Goal: Transaction & Acquisition: Purchase product/service

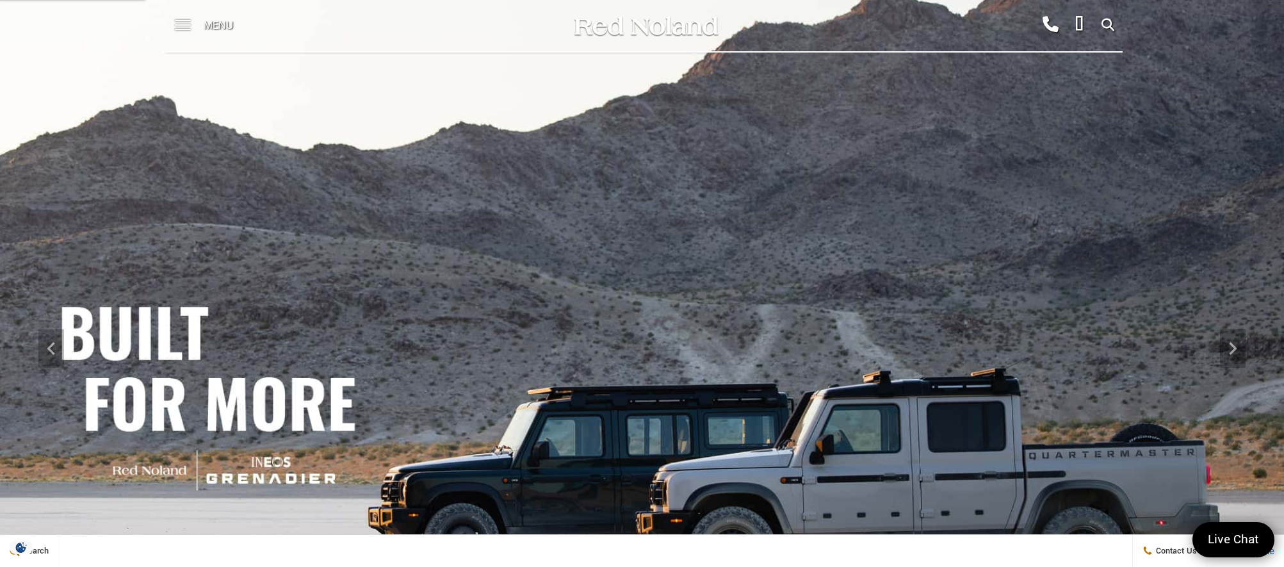
click at [175, 20] on span at bounding box center [183, 20] width 16 height 1
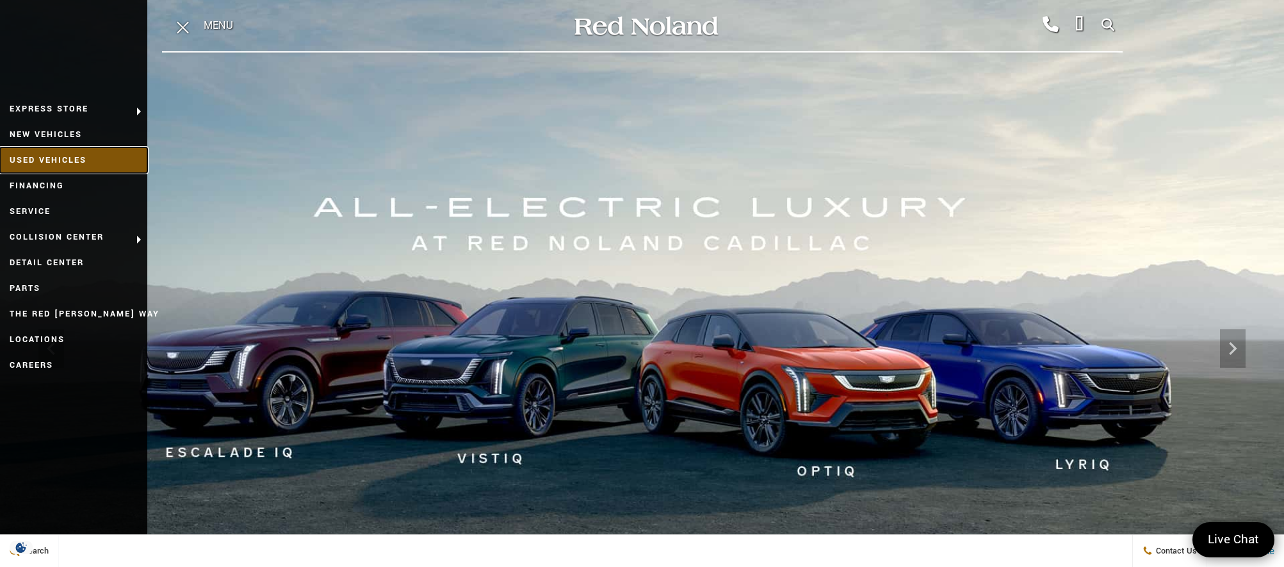
click at [94, 156] on link "Used Vehicles" at bounding box center [73, 160] width 147 height 26
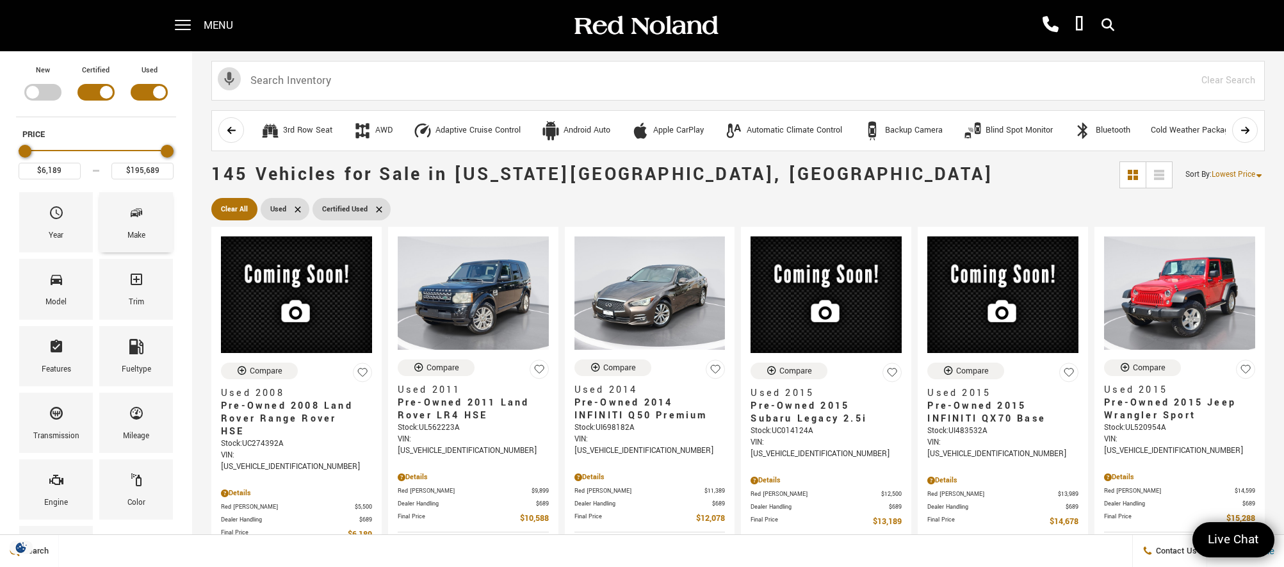
click at [142, 215] on icon "Make" at bounding box center [136, 212] width 15 height 15
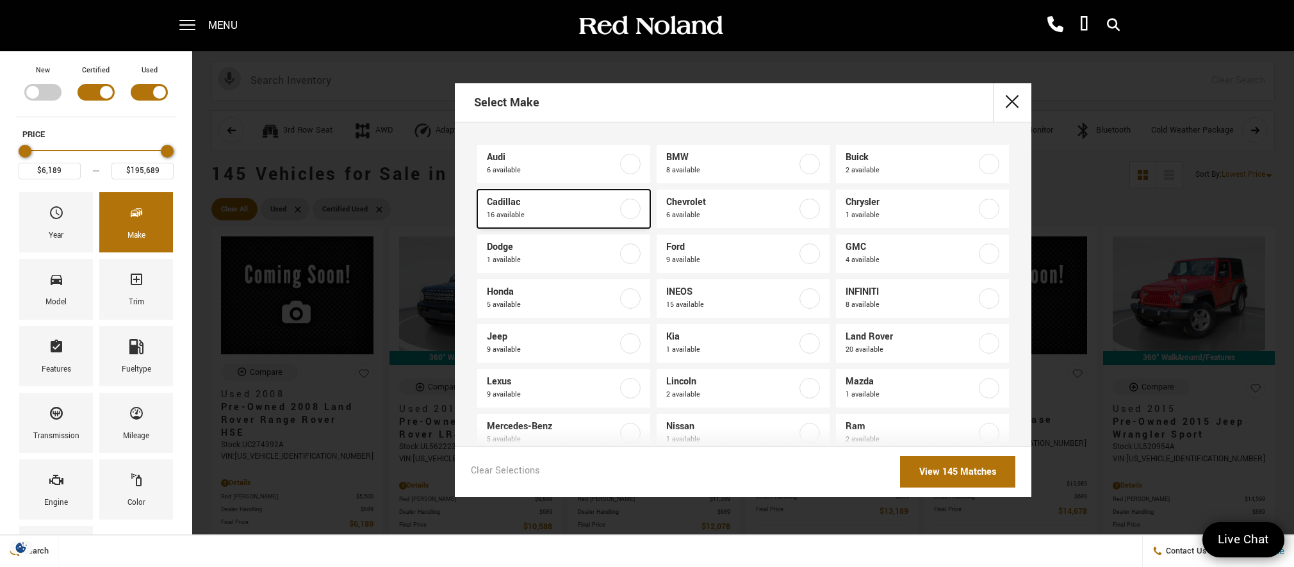
click at [626, 215] on label at bounding box center [630, 209] width 20 height 20
type input "$16,439"
checkbox input "true"
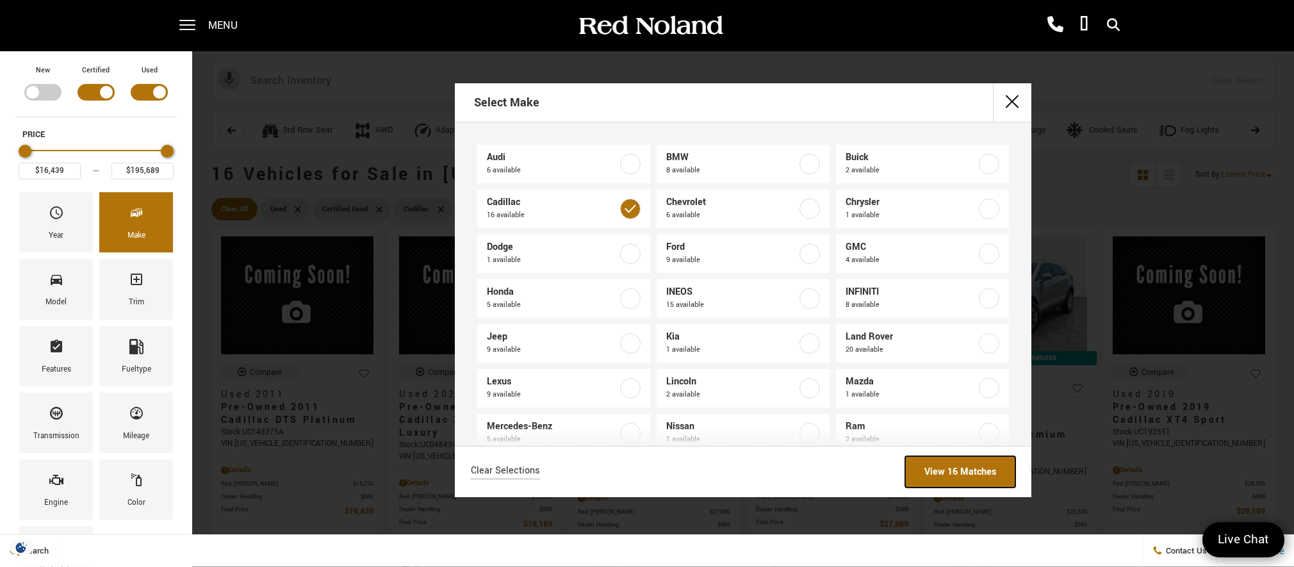
click at [964, 482] on link "View 16 Matches" at bounding box center [960, 471] width 110 height 31
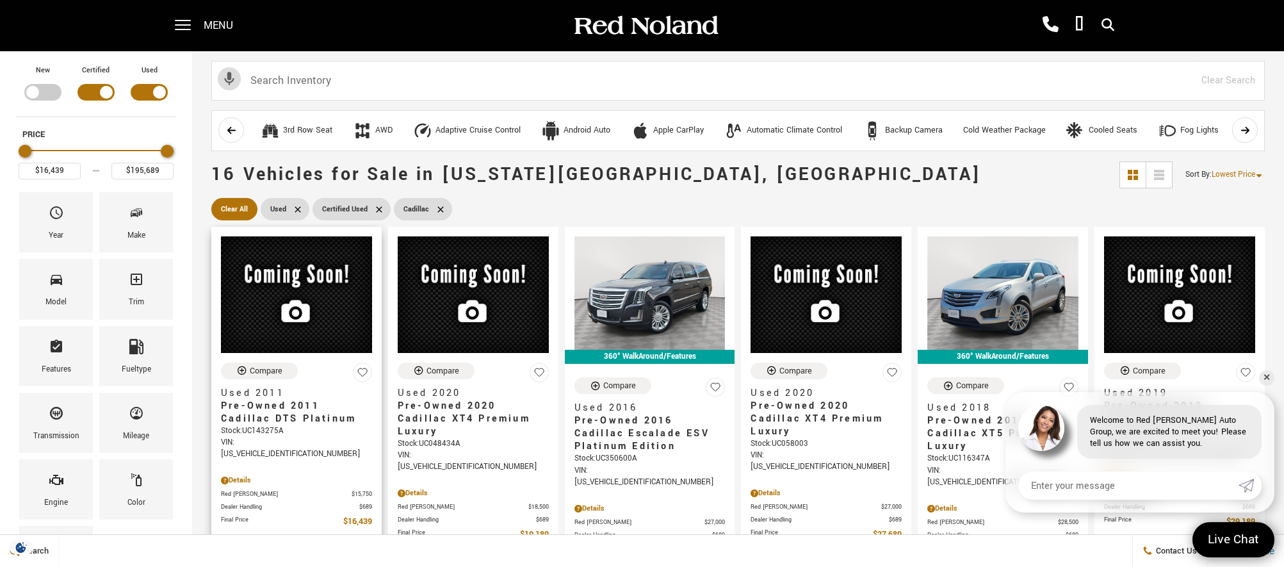
scroll to position [64, 0]
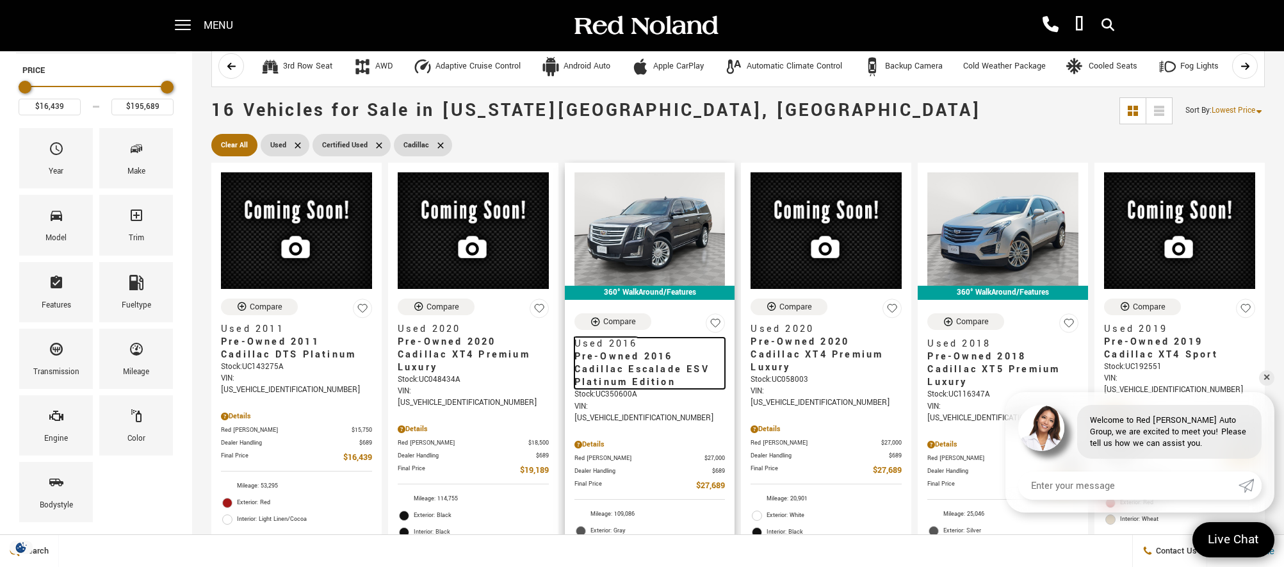
click at [651, 359] on span "Pre-Owned 2016 Cadillac Escalade ESV Platinum Edition" at bounding box center [645, 369] width 142 height 38
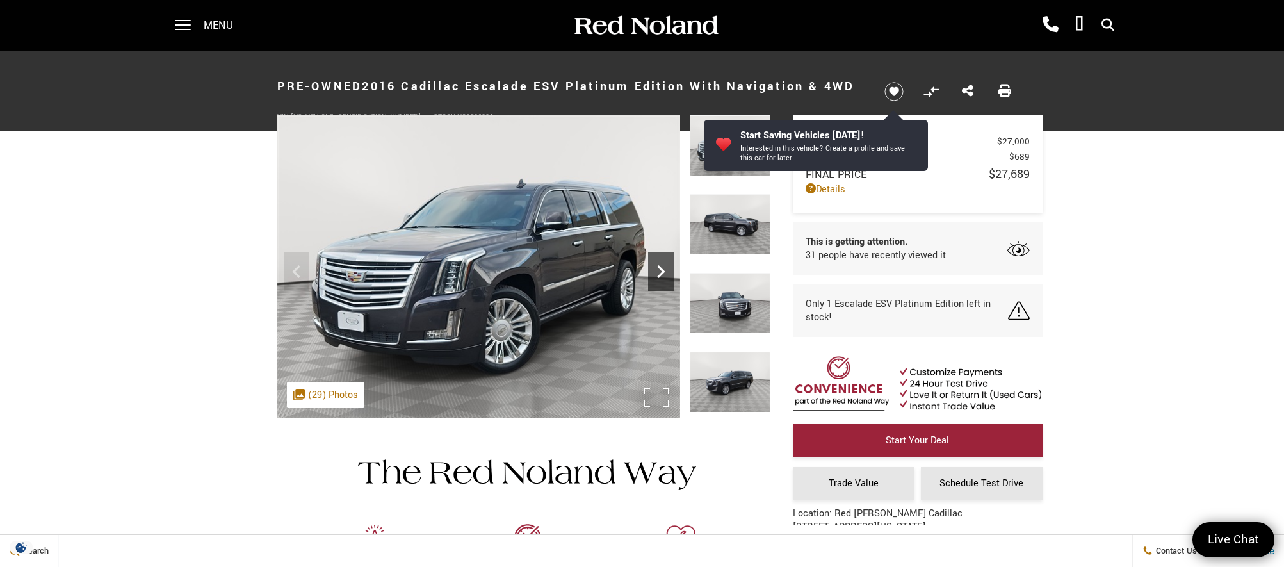
click at [660, 273] on icon "Next" at bounding box center [661, 272] width 26 height 26
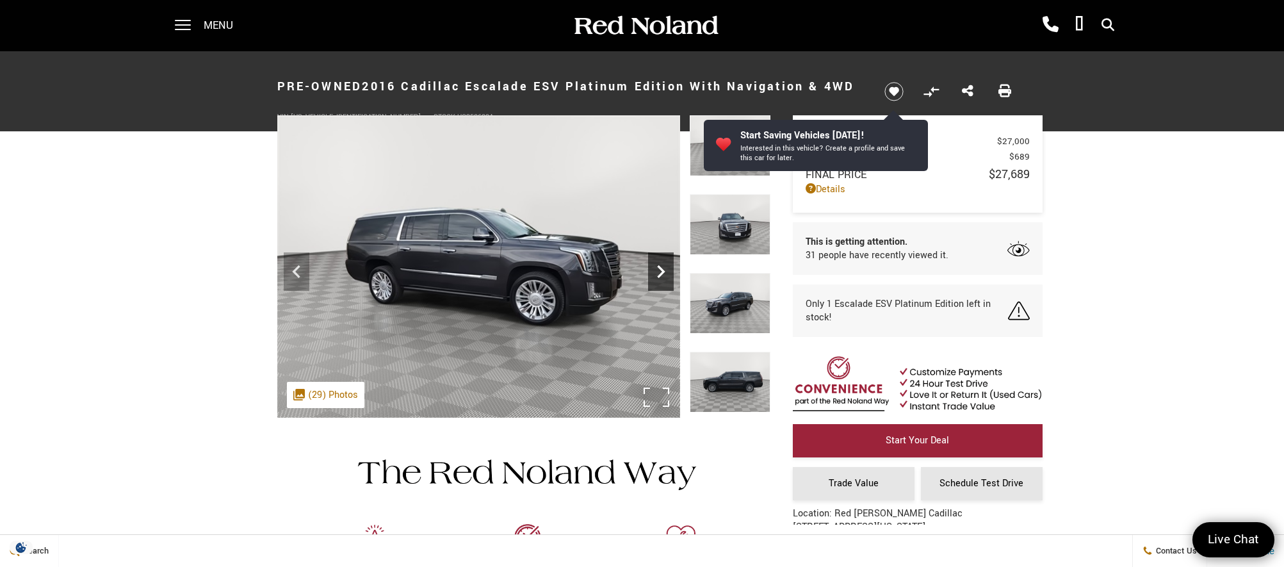
click at [660, 273] on icon "Next" at bounding box center [661, 272] width 26 height 26
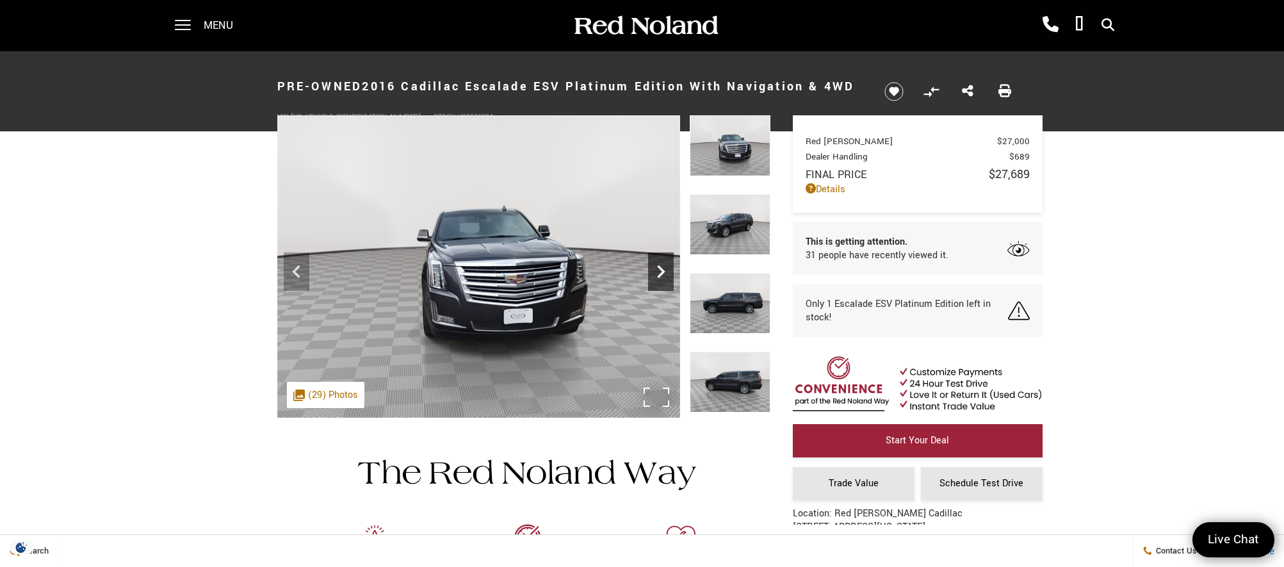
click at [660, 273] on icon "Next" at bounding box center [661, 272] width 26 height 26
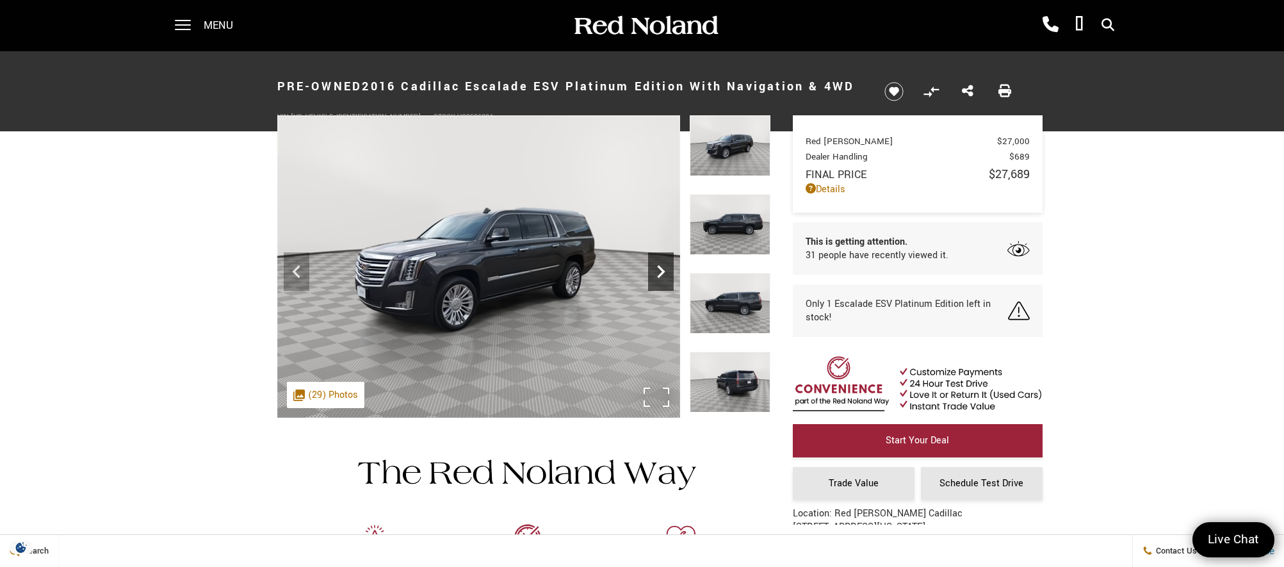
click at [660, 273] on icon "Next" at bounding box center [661, 272] width 26 height 26
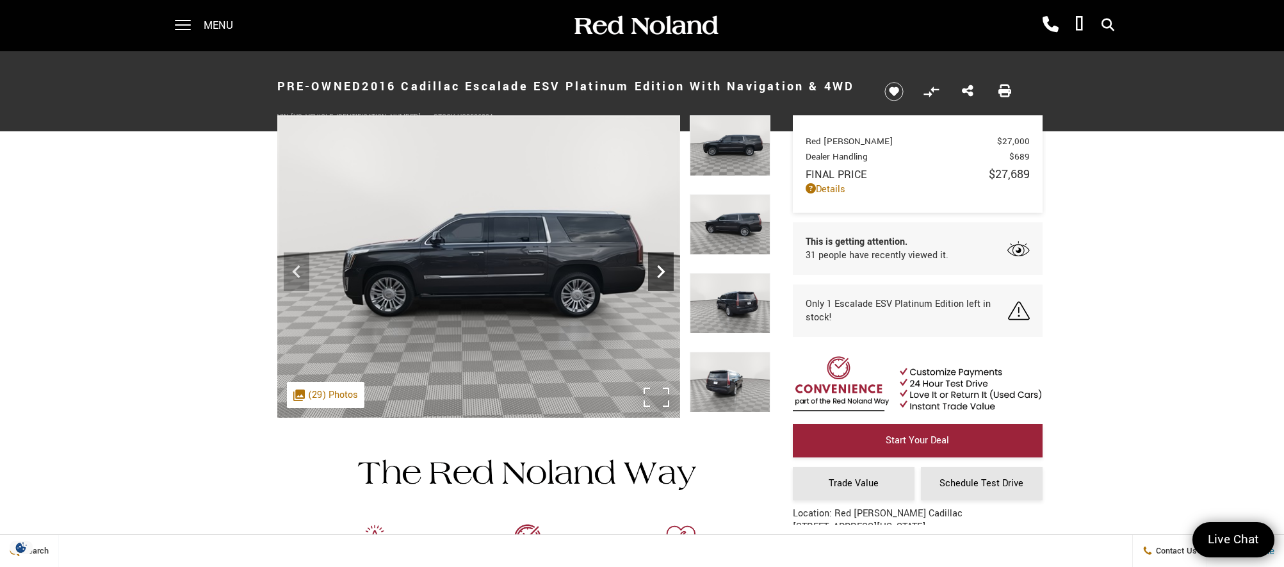
click at [660, 273] on icon "Next" at bounding box center [661, 272] width 26 height 26
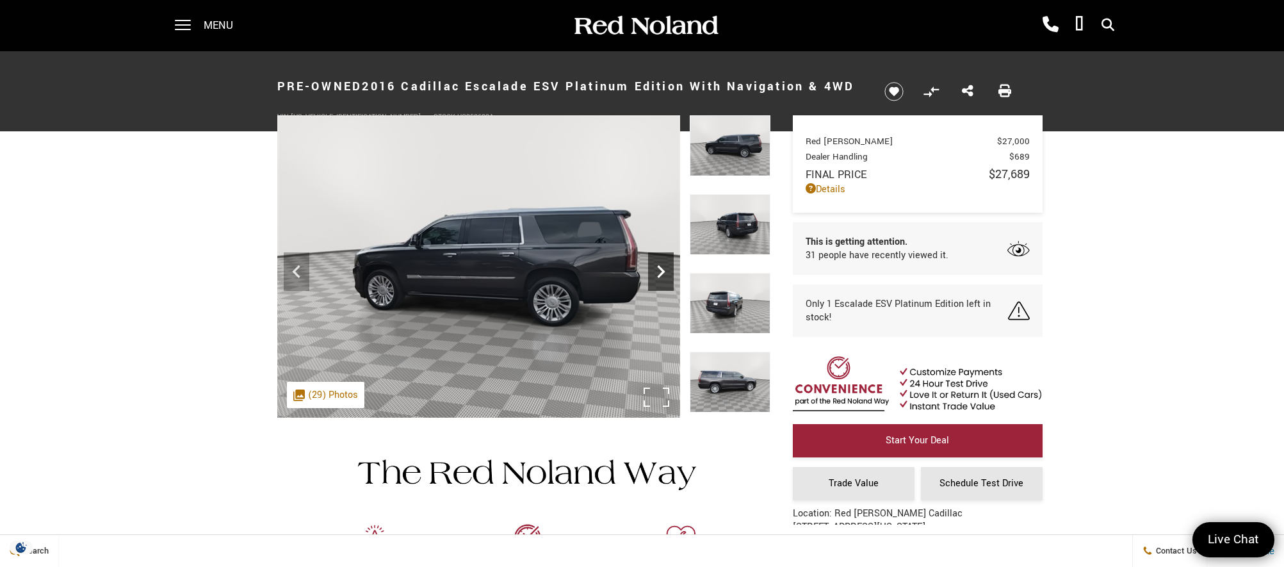
click at [660, 273] on icon "Next" at bounding box center [661, 272] width 26 height 26
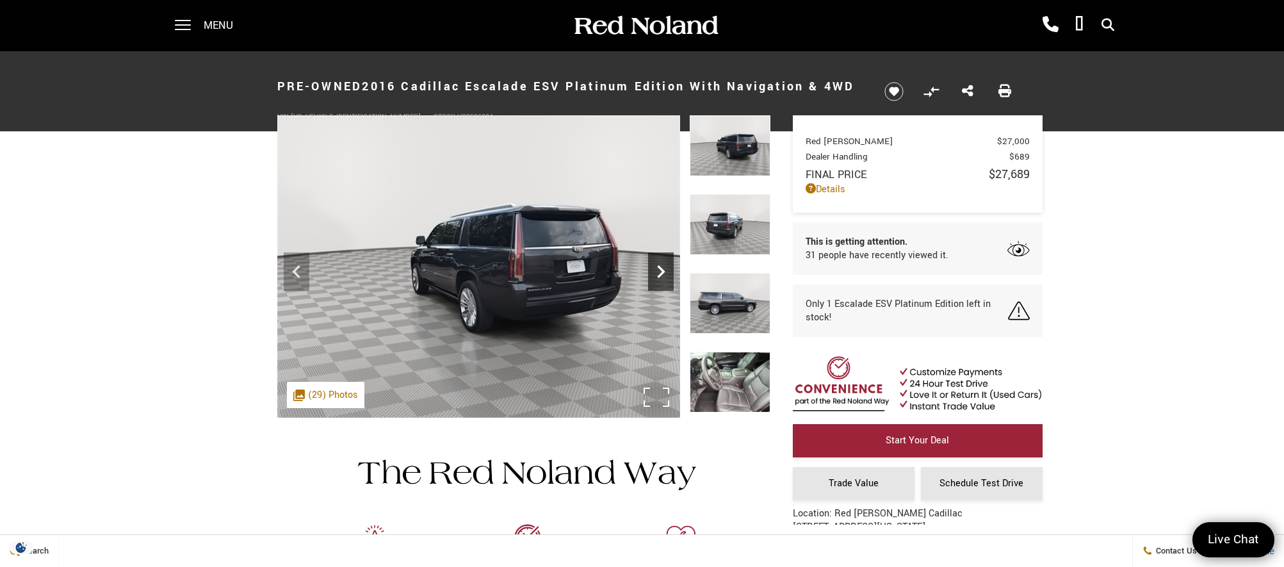
click at [660, 273] on icon "Next" at bounding box center [661, 272] width 26 height 26
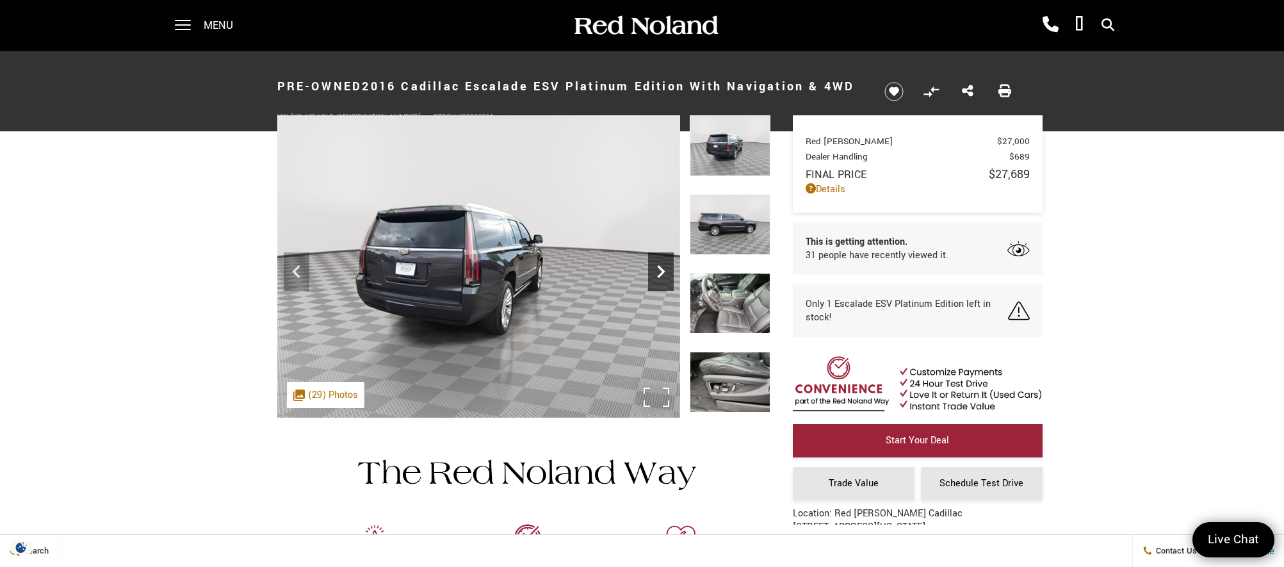
click at [660, 273] on icon "Next" at bounding box center [661, 272] width 26 height 26
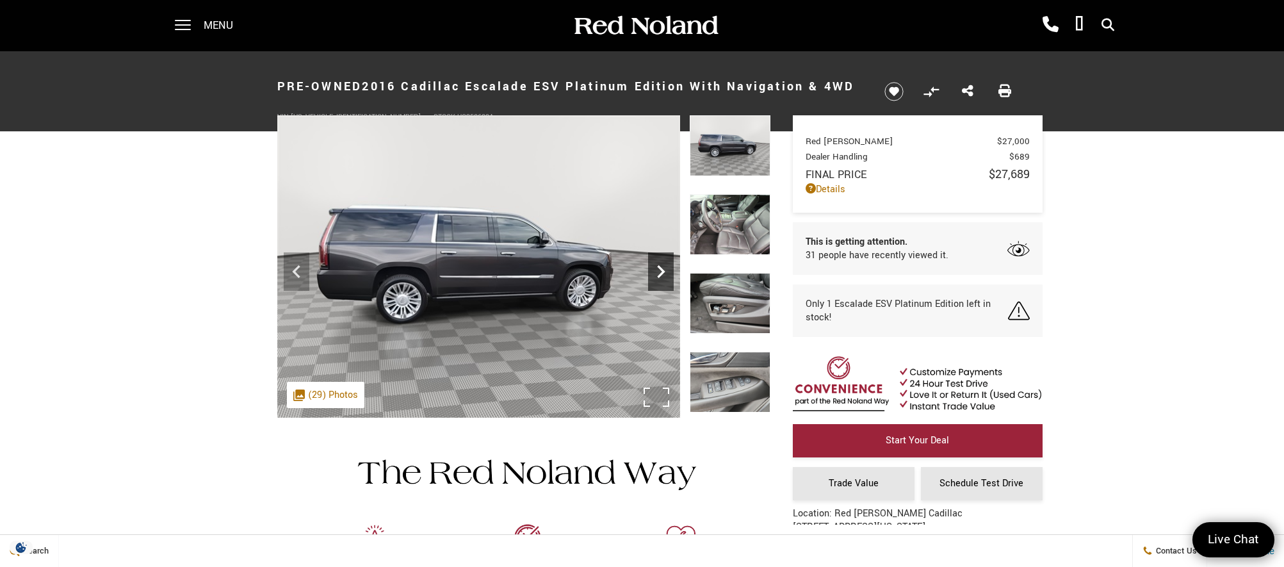
click at [660, 273] on icon "Next" at bounding box center [661, 272] width 26 height 26
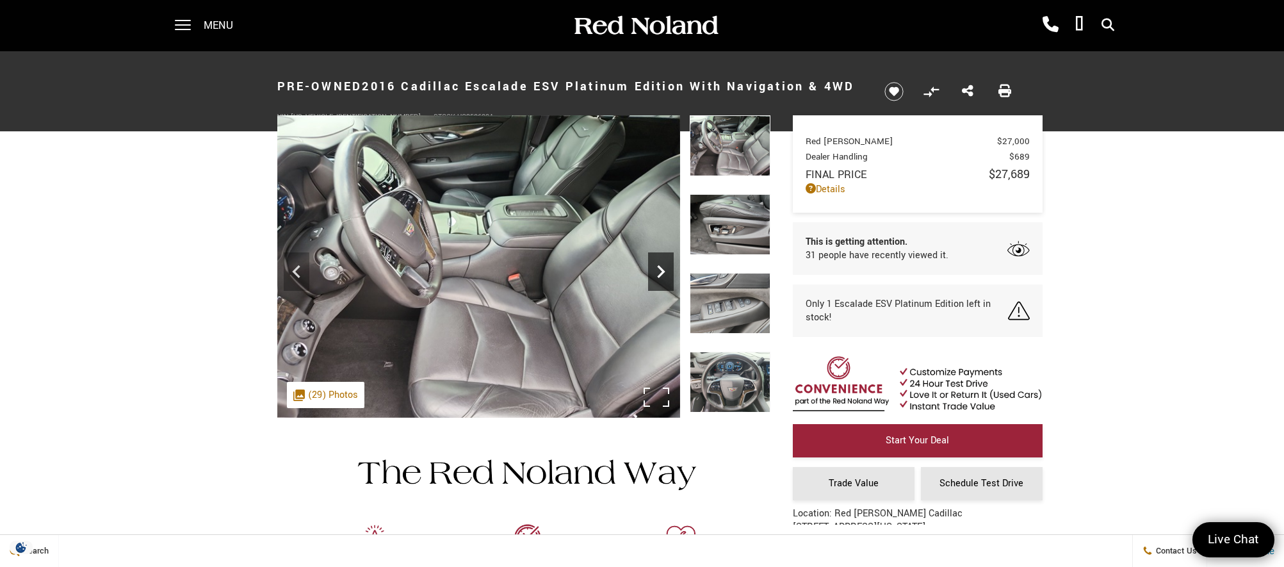
click at [660, 273] on icon "Next" at bounding box center [661, 272] width 26 height 26
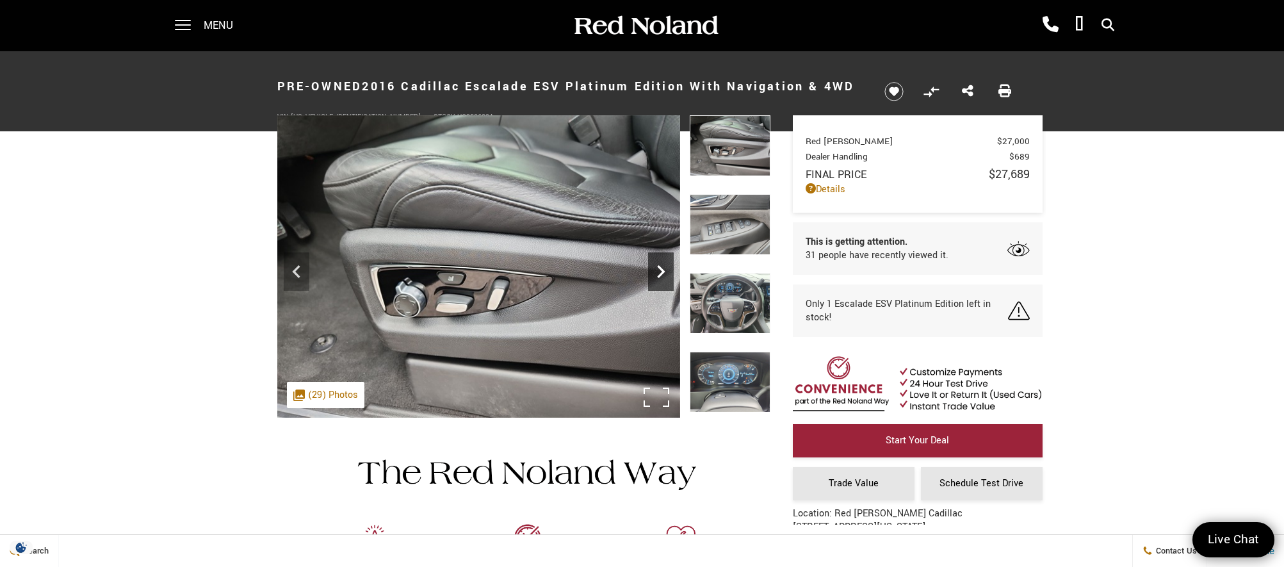
click at [660, 273] on icon "Next" at bounding box center [661, 272] width 26 height 26
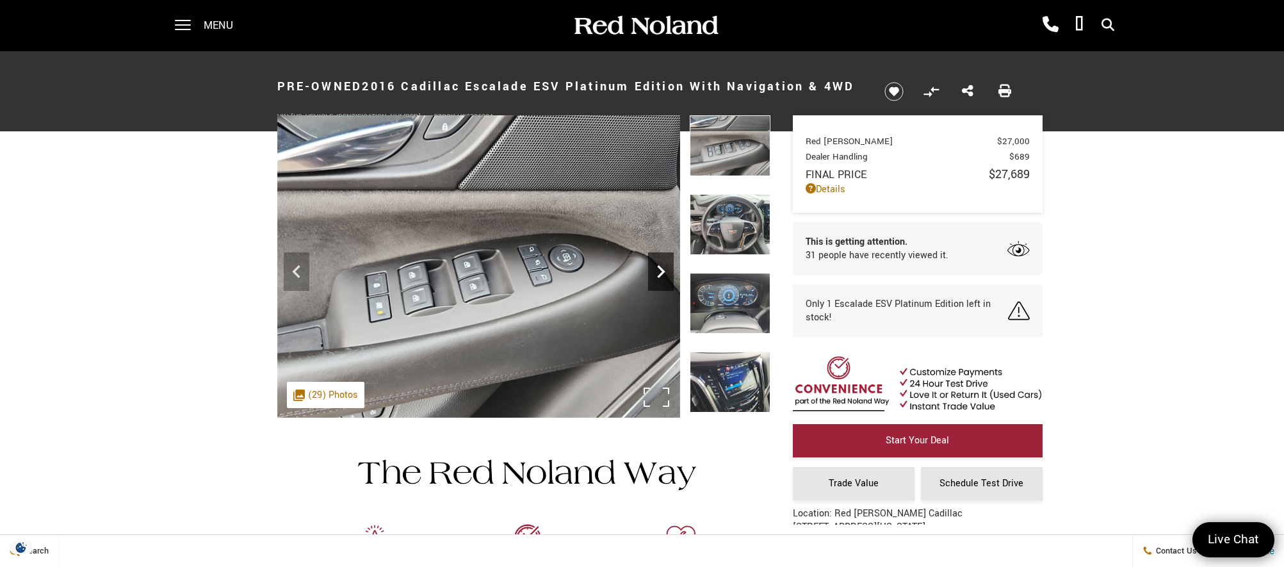
click at [660, 273] on icon "Next" at bounding box center [661, 272] width 26 height 26
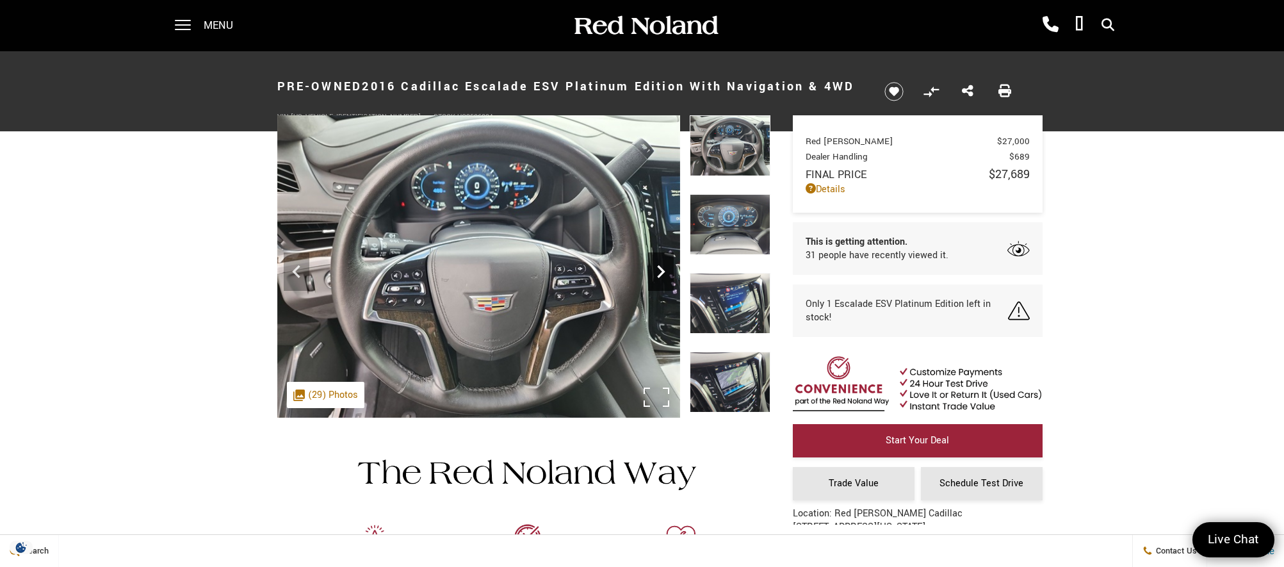
click at [660, 273] on icon "Next" at bounding box center [661, 272] width 26 height 26
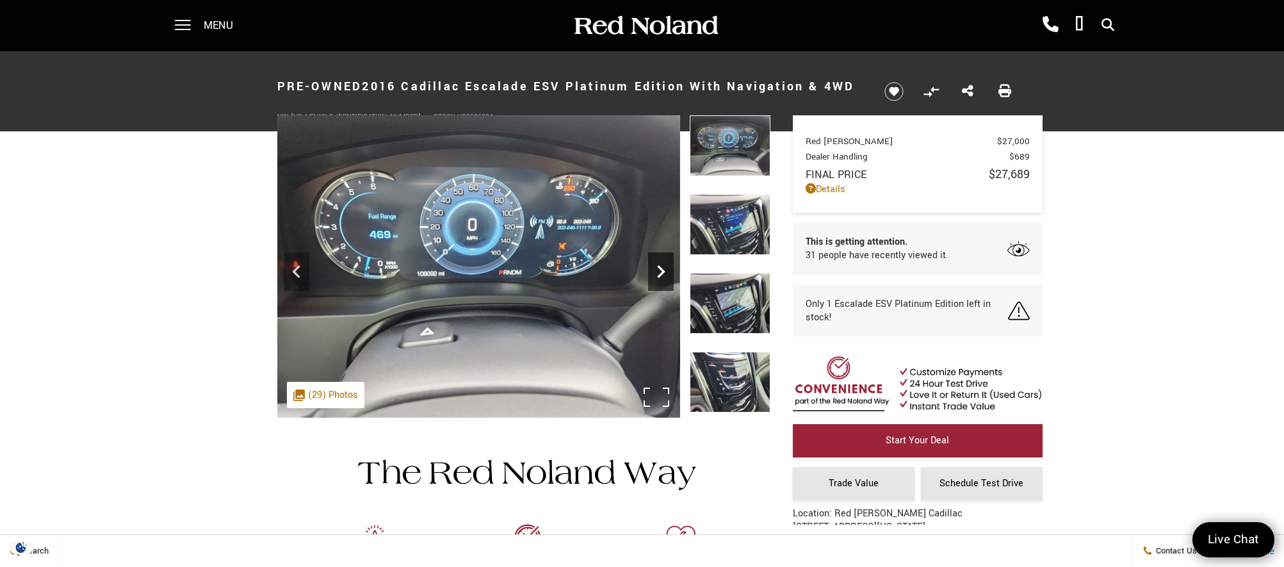
click at [660, 273] on icon "Next" at bounding box center [661, 272] width 26 height 26
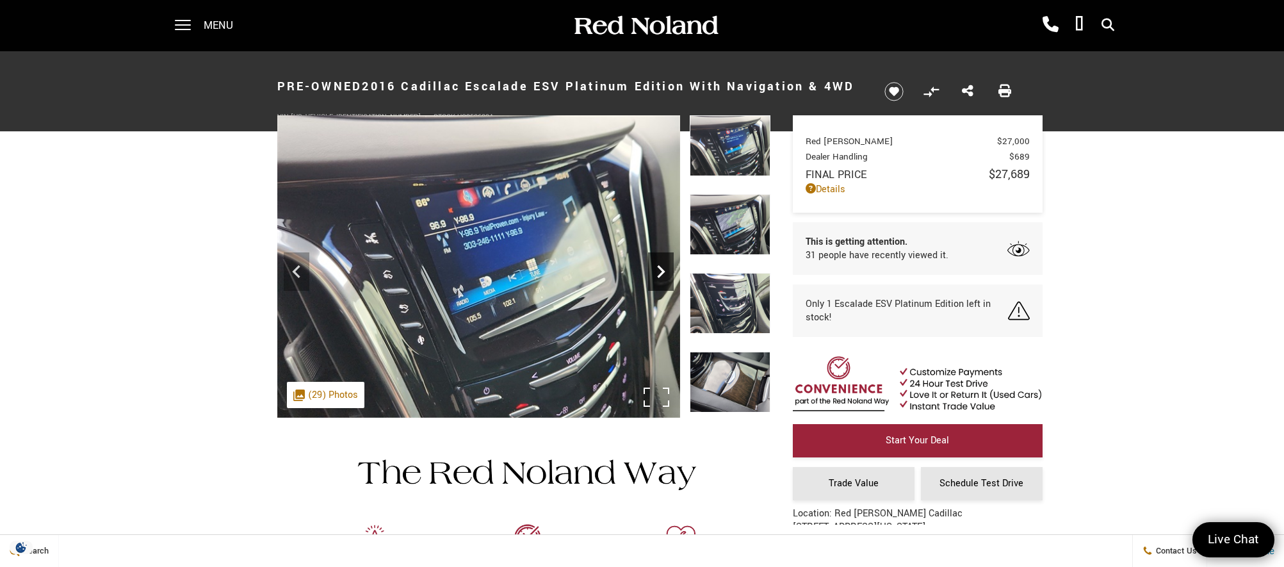
click at [660, 273] on icon "Next" at bounding box center [661, 272] width 26 height 26
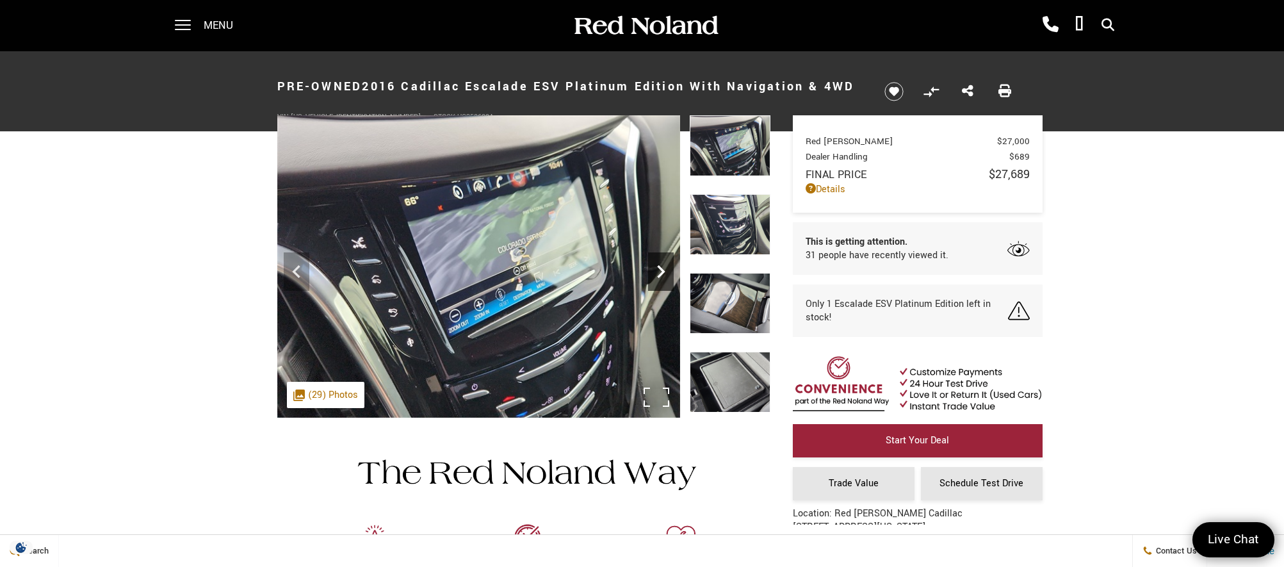
click at [660, 273] on icon "Next" at bounding box center [661, 272] width 26 height 26
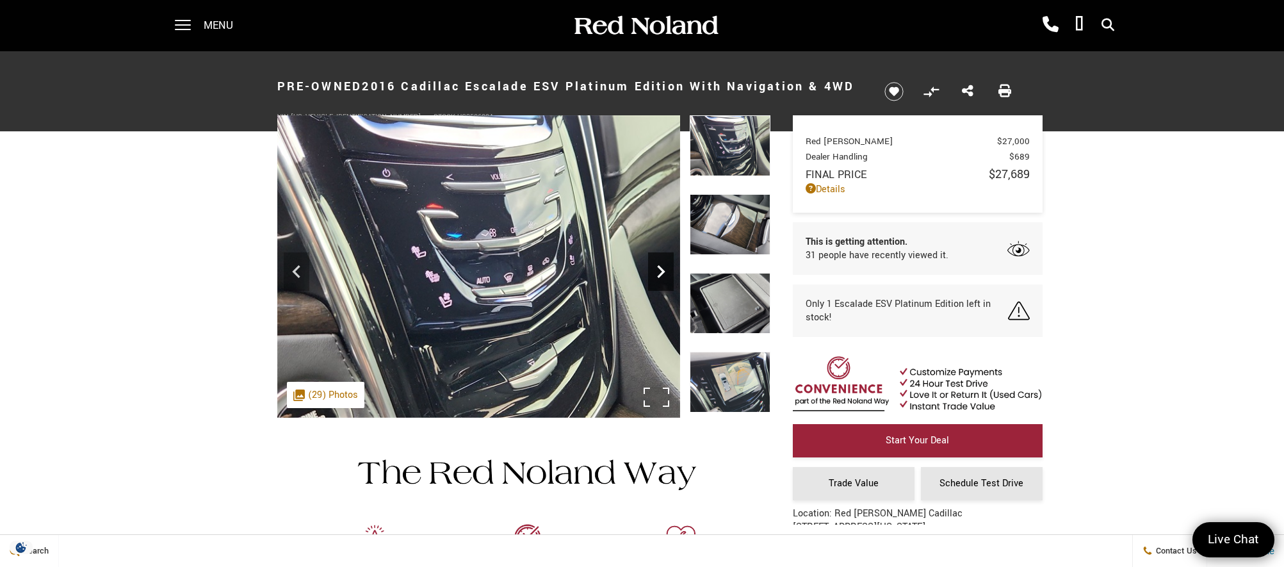
click at [660, 273] on icon "Next" at bounding box center [661, 272] width 26 height 26
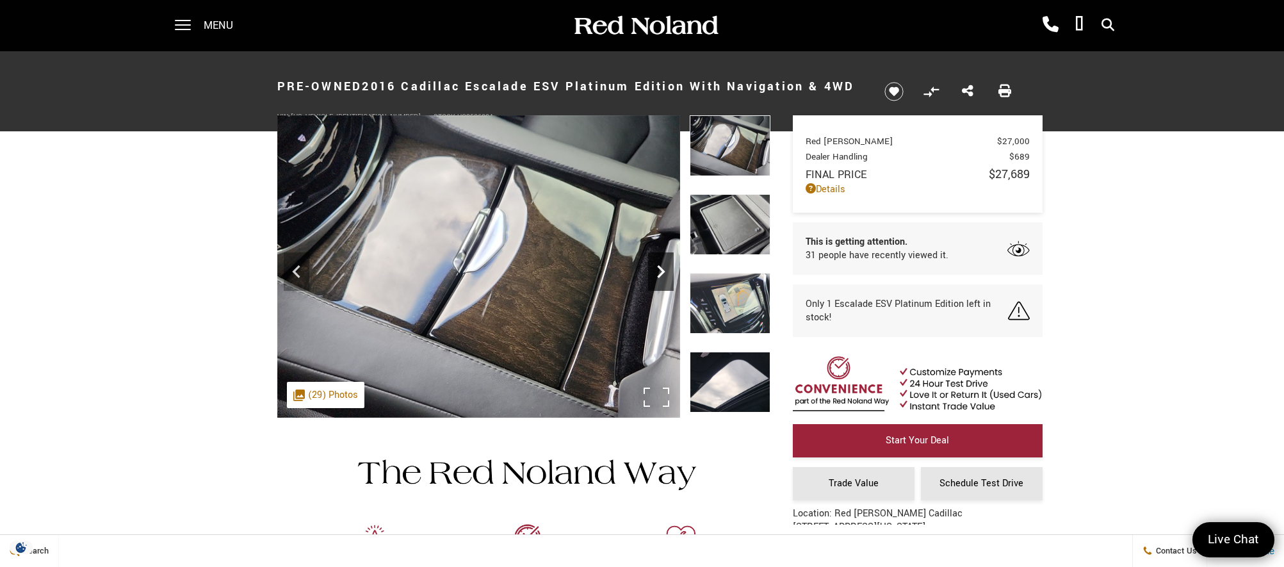
click at [660, 273] on icon "Next" at bounding box center [661, 272] width 26 height 26
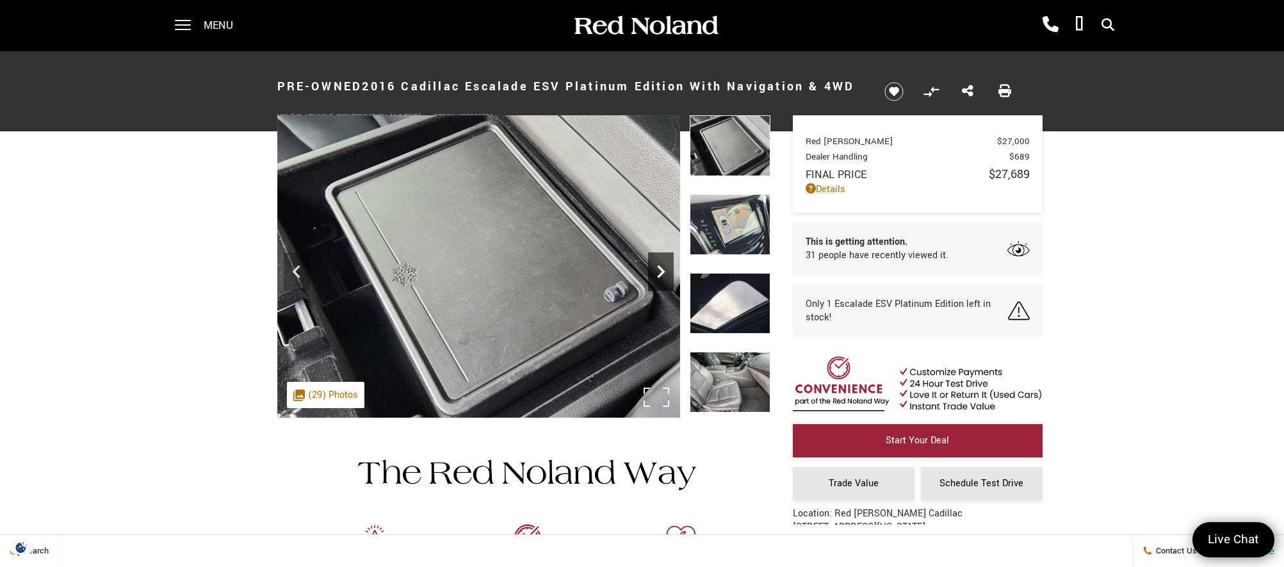
click at [660, 273] on icon "Next" at bounding box center [661, 272] width 26 height 26
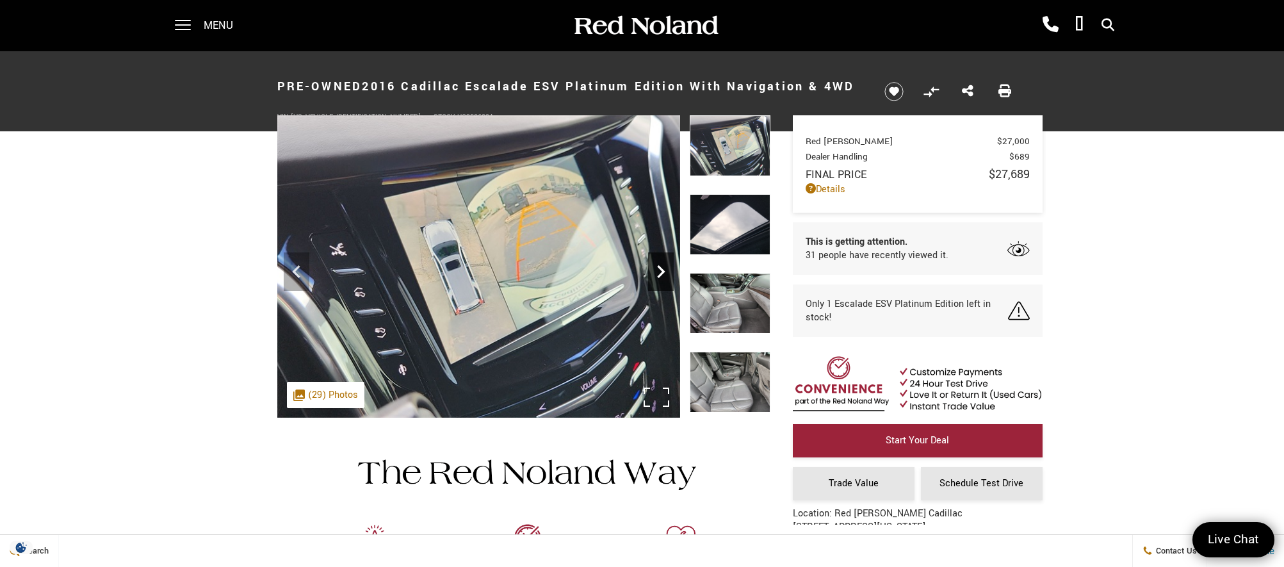
click at [660, 273] on icon "Next" at bounding box center [661, 272] width 26 height 26
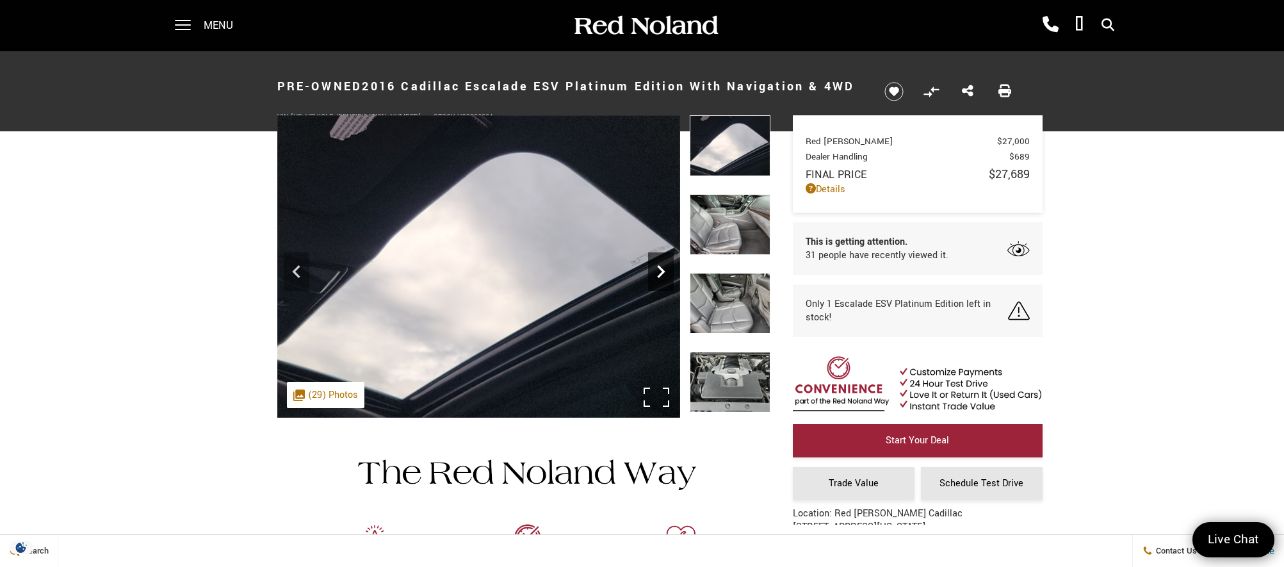
click at [660, 273] on icon "Next" at bounding box center [661, 272] width 26 height 26
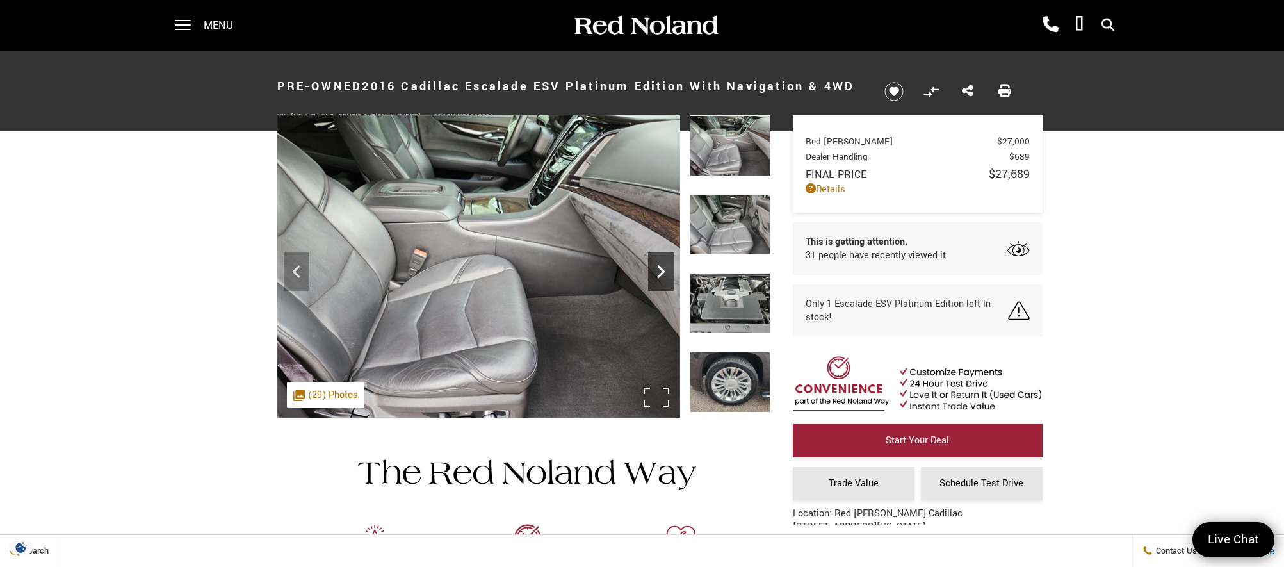
click at [660, 273] on icon "Next" at bounding box center [661, 272] width 26 height 26
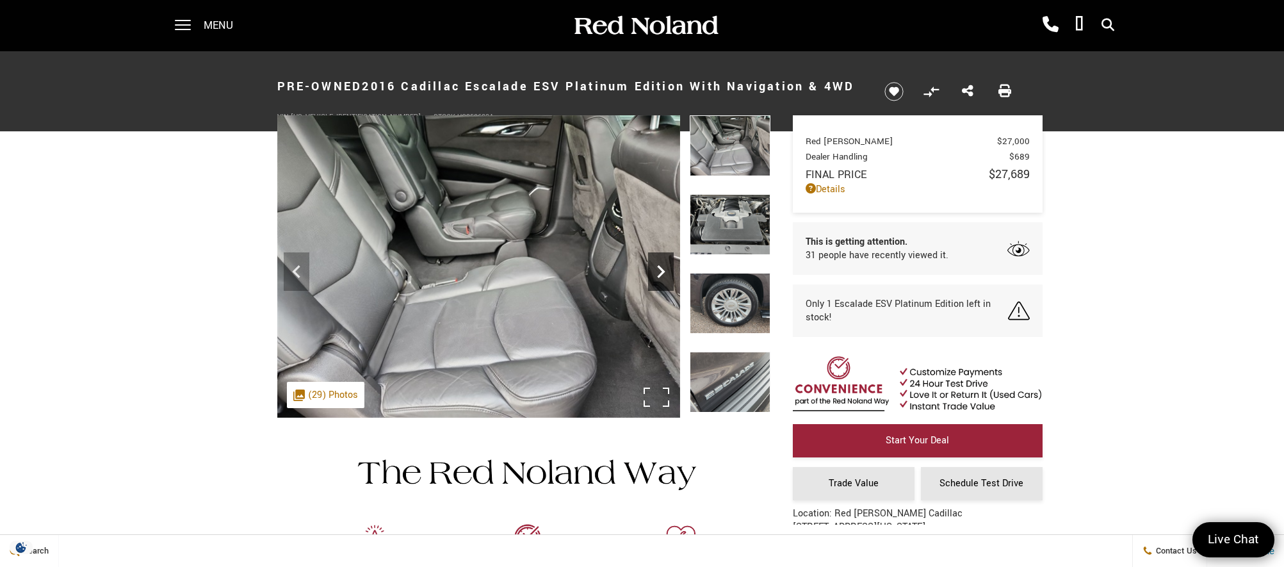
click at [660, 273] on icon "Next" at bounding box center [661, 272] width 26 height 26
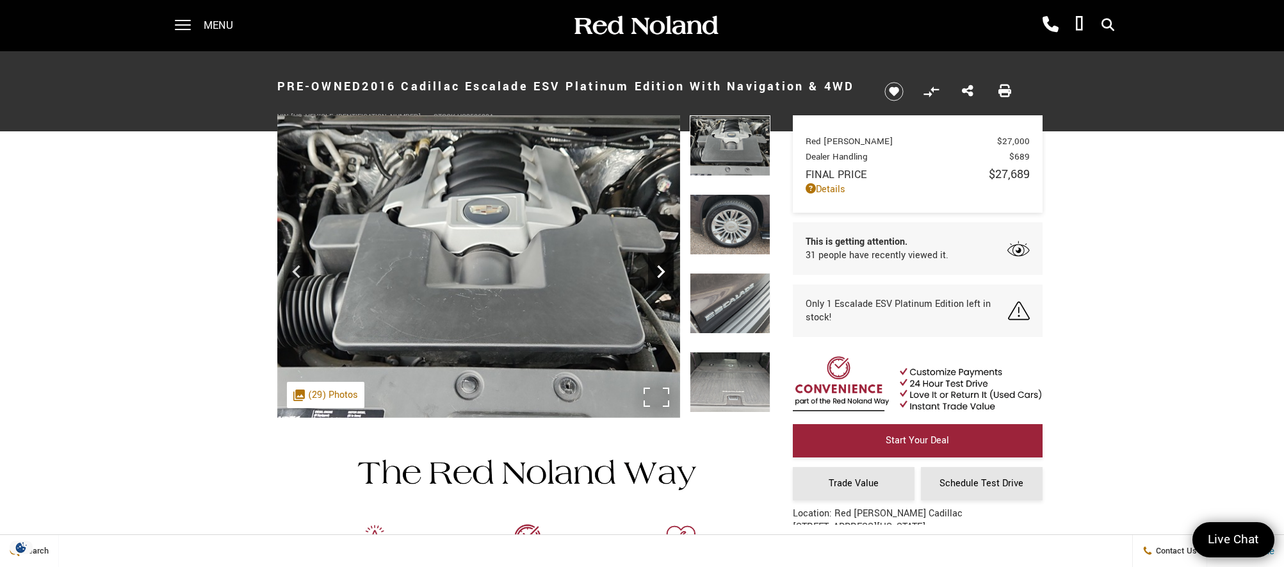
click at [660, 273] on icon "Next" at bounding box center [661, 272] width 26 height 26
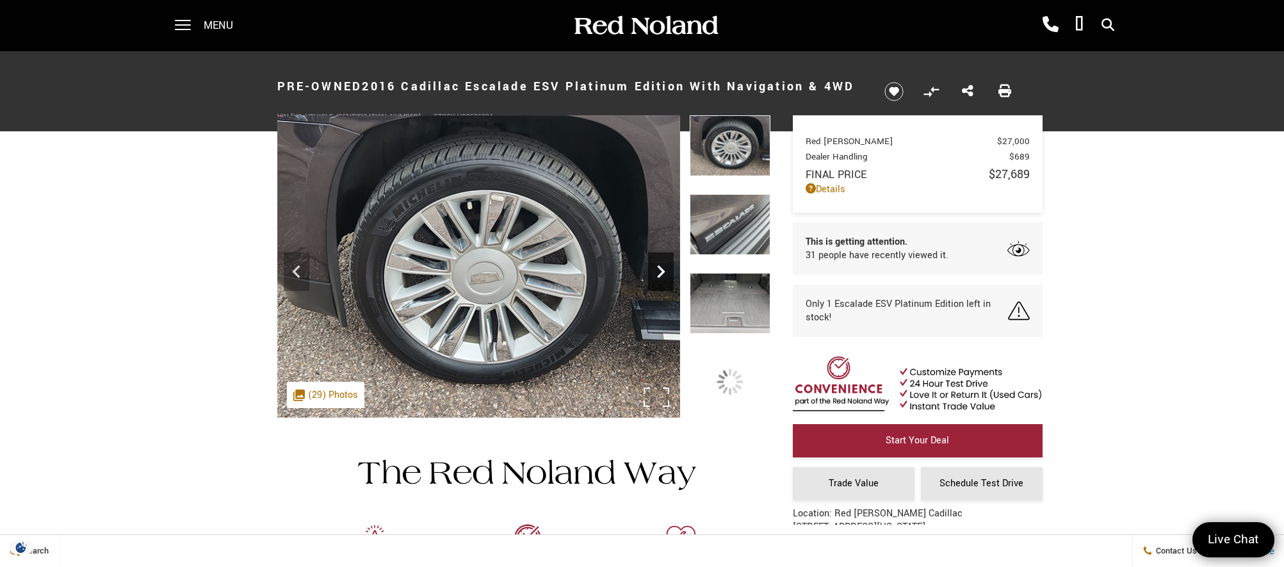
click at [660, 273] on icon "Next" at bounding box center [661, 272] width 26 height 26
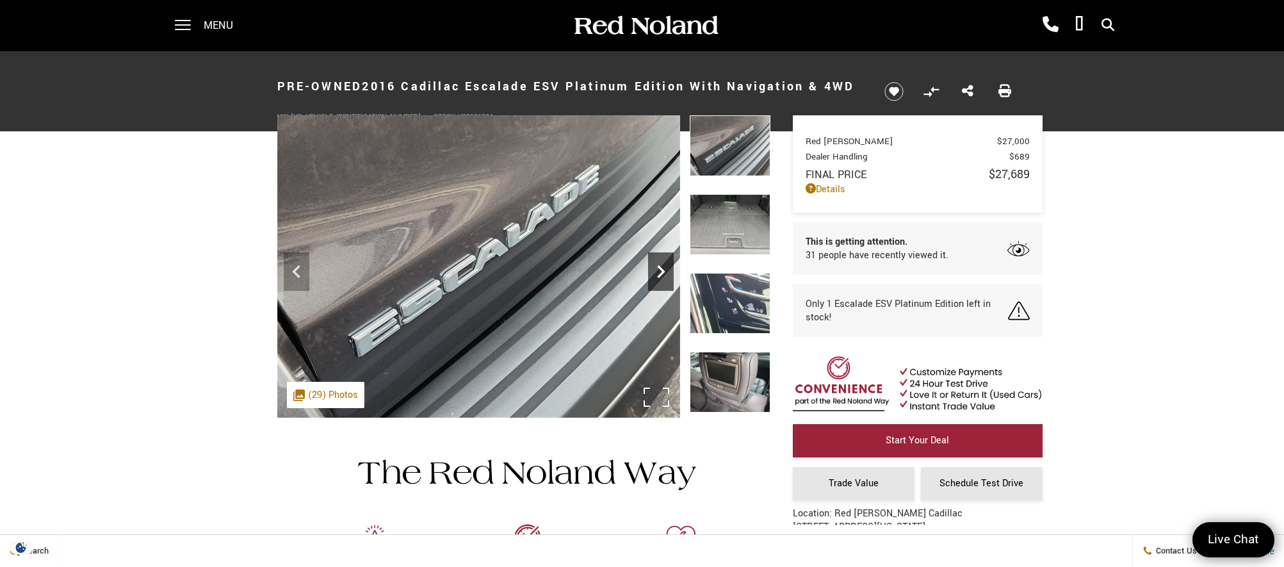
click at [660, 273] on icon "Next" at bounding box center [661, 272] width 26 height 26
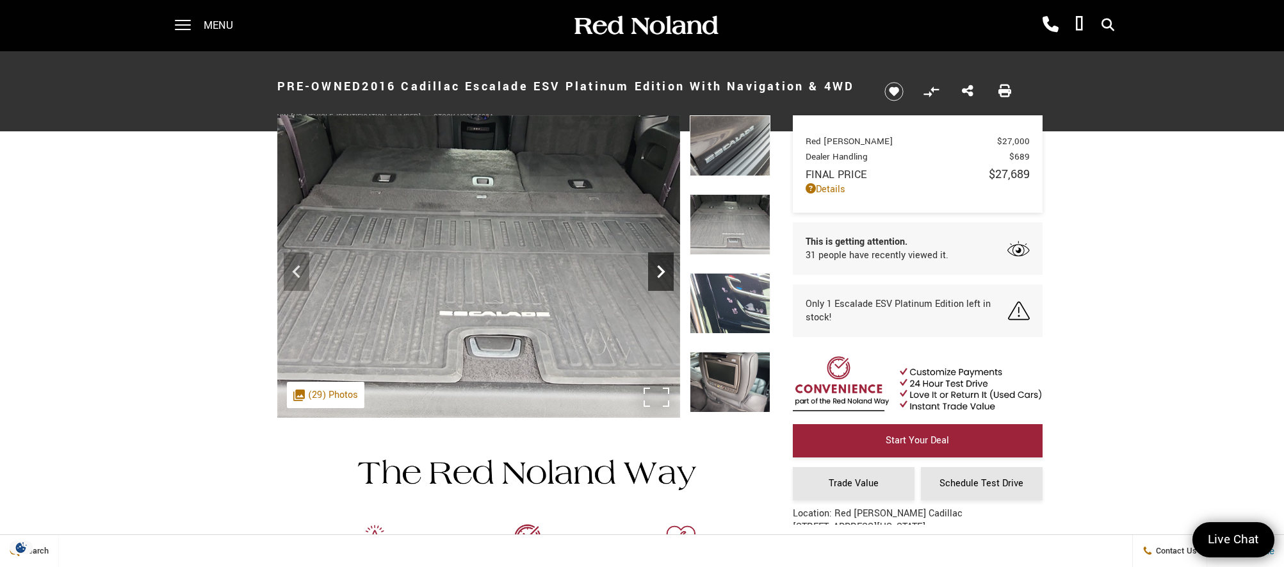
click at [660, 273] on icon "Next" at bounding box center [661, 272] width 26 height 26
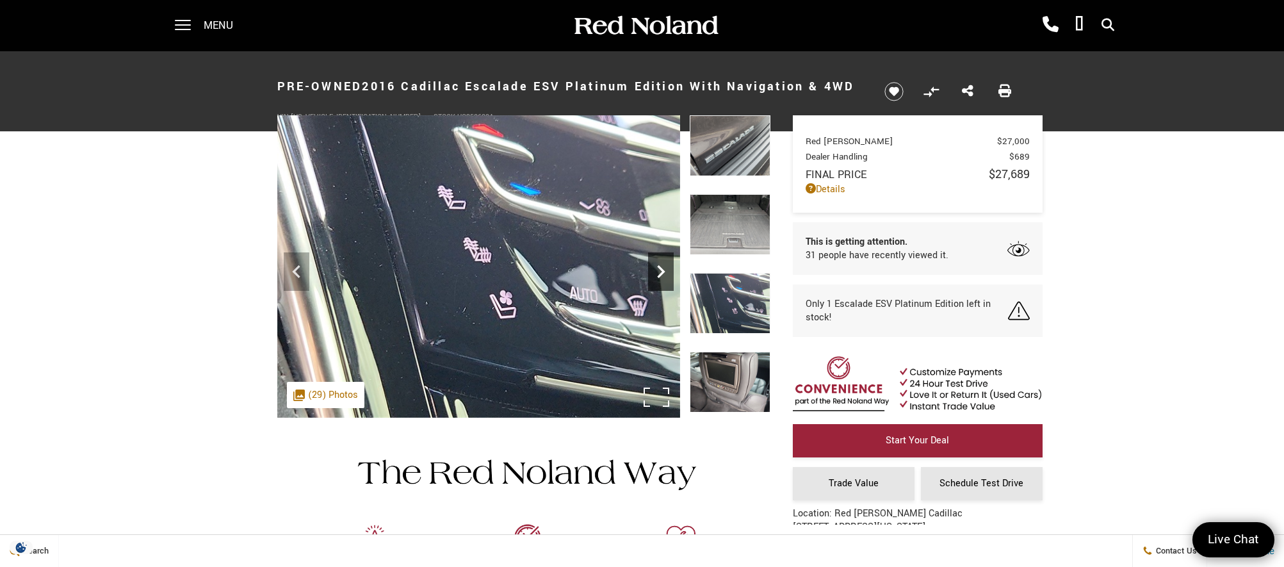
click at [660, 273] on icon "Next" at bounding box center [661, 272] width 26 height 26
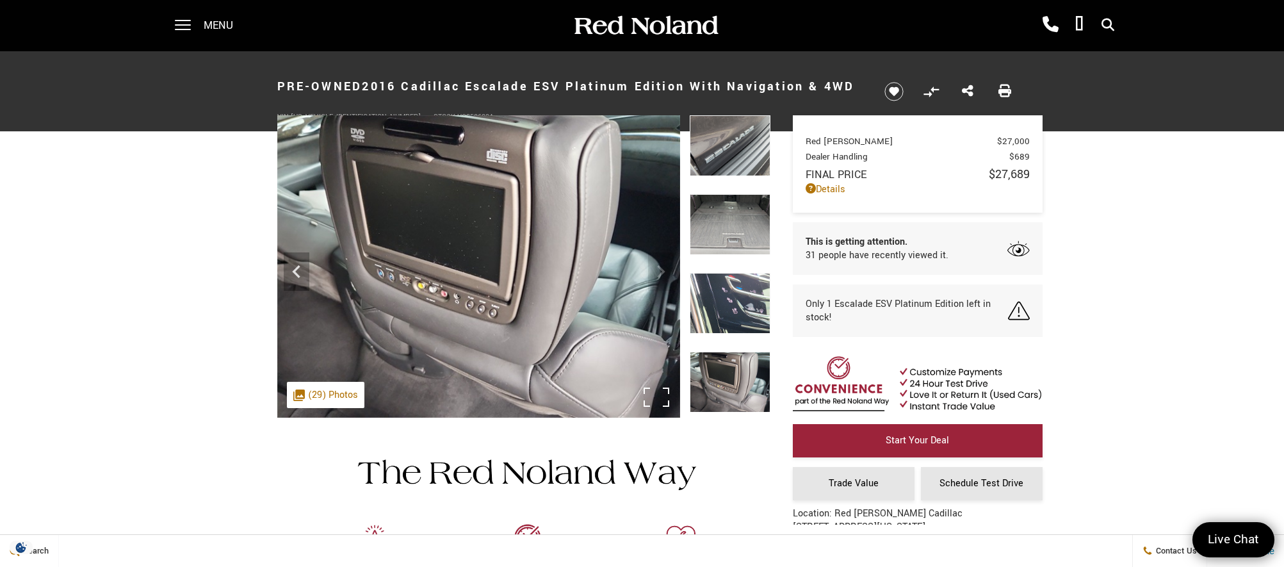
click at [659, 273] on img at bounding box center [478, 266] width 403 height 302
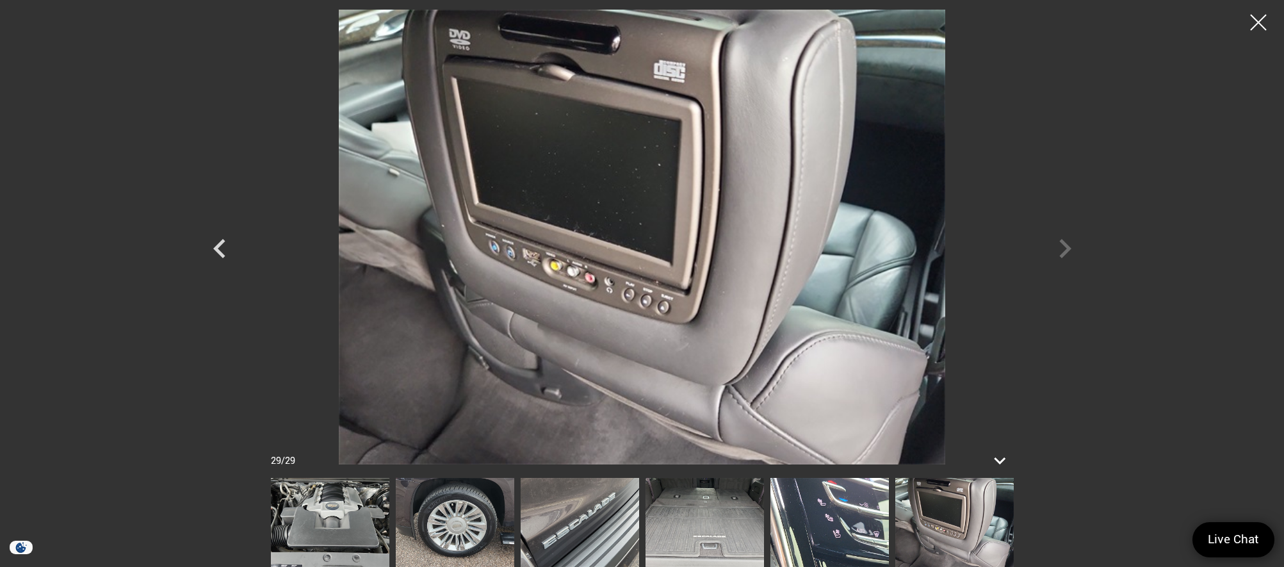
click at [1064, 253] on div at bounding box center [642, 237] width 897 height 455
click at [1264, 10] on div at bounding box center [1259, 23] width 34 height 34
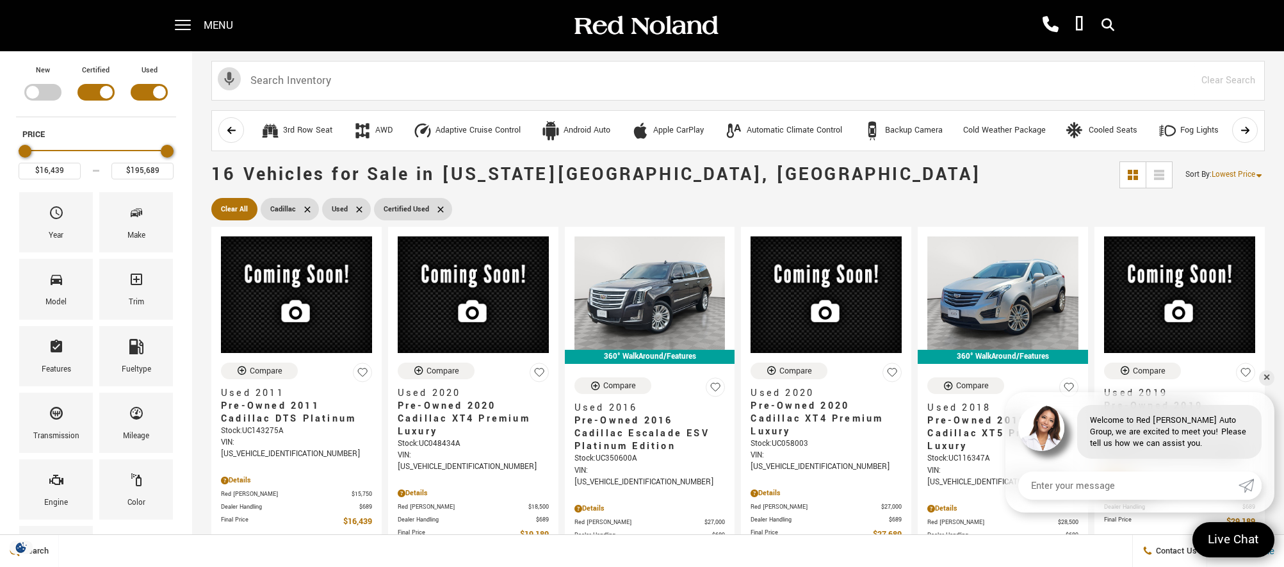
click at [304, 209] on icon at bounding box center [307, 209] width 10 height 10
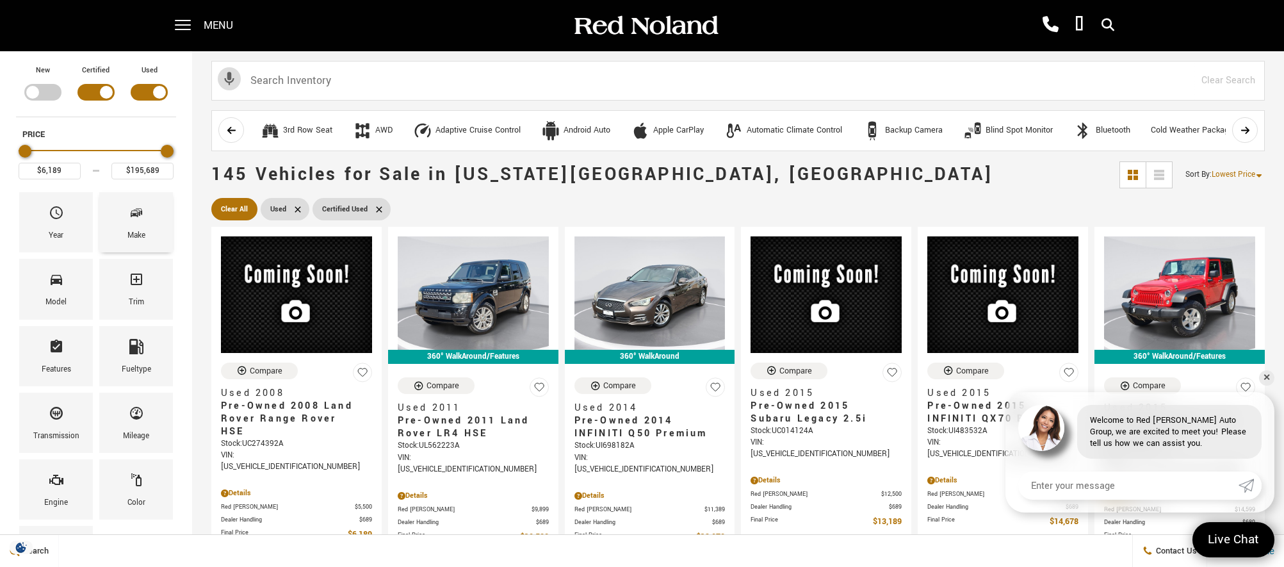
click at [127, 214] on div "Make" at bounding box center [136, 222] width 74 height 60
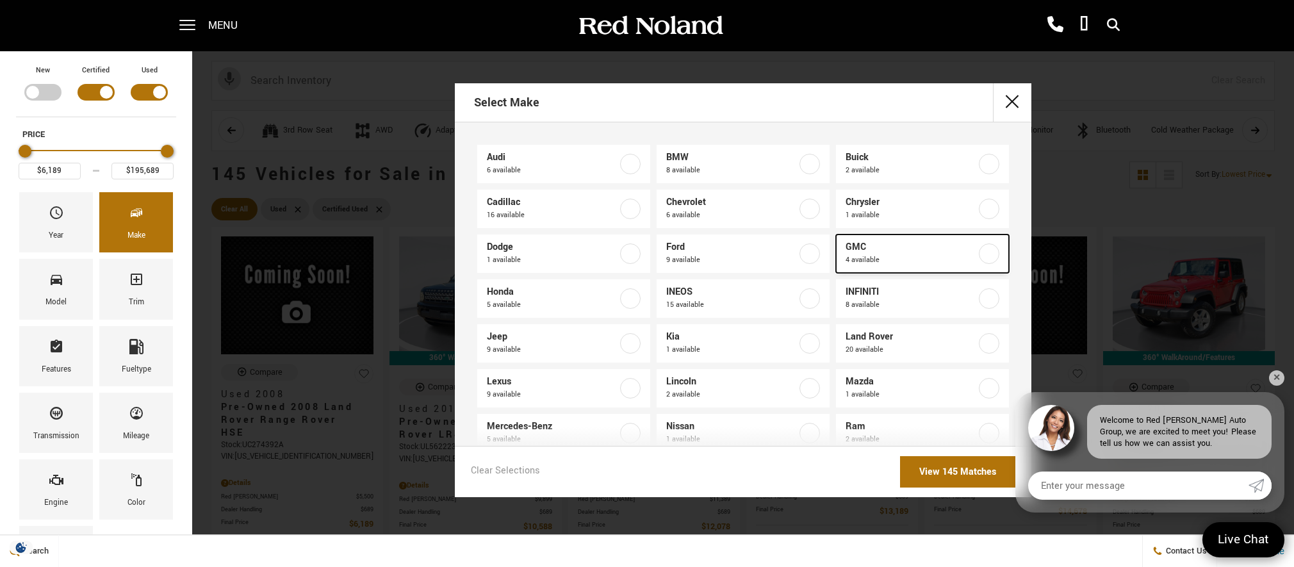
click at [979, 254] on label at bounding box center [989, 253] width 20 height 20
type input "$46,188"
type input "$65,688"
checkbox input "true"
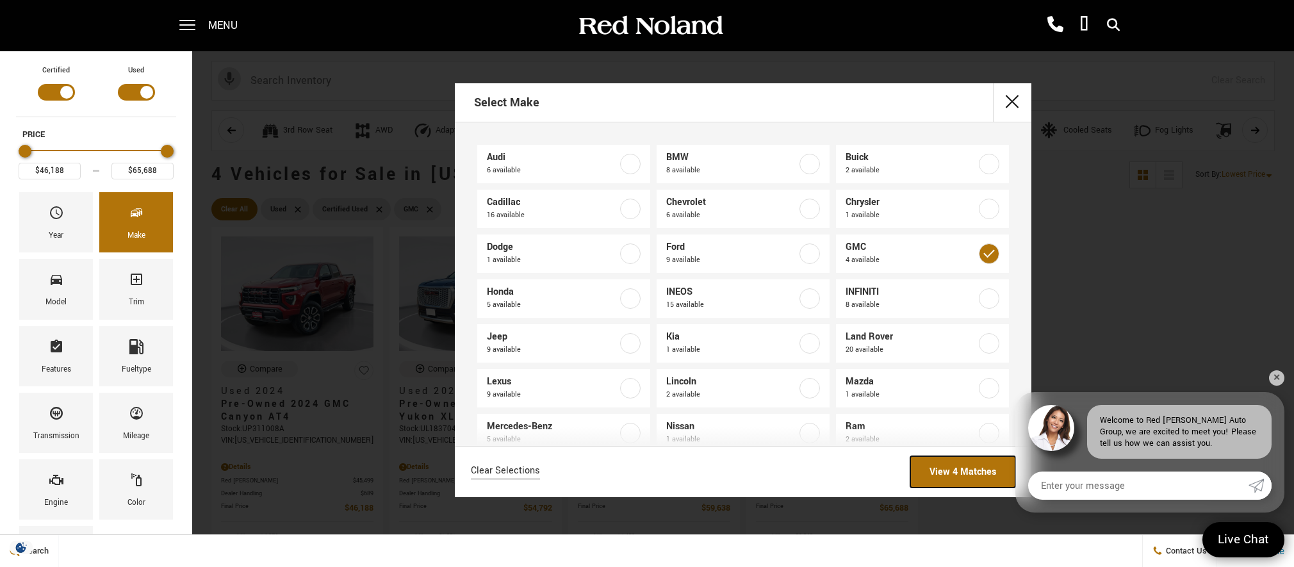
click at [956, 472] on link "View 4 Matches" at bounding box center [962, 471] width 105 height 31
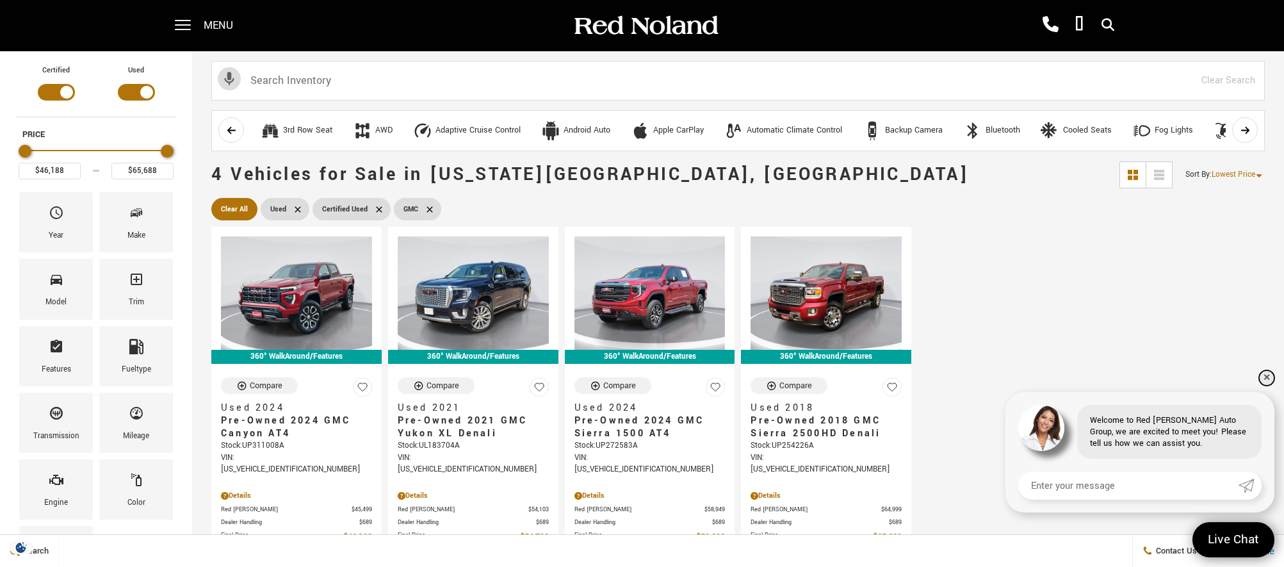
click at [1269, 375] on link "✕" at bounding box center [1266, 377] width 15 height 15
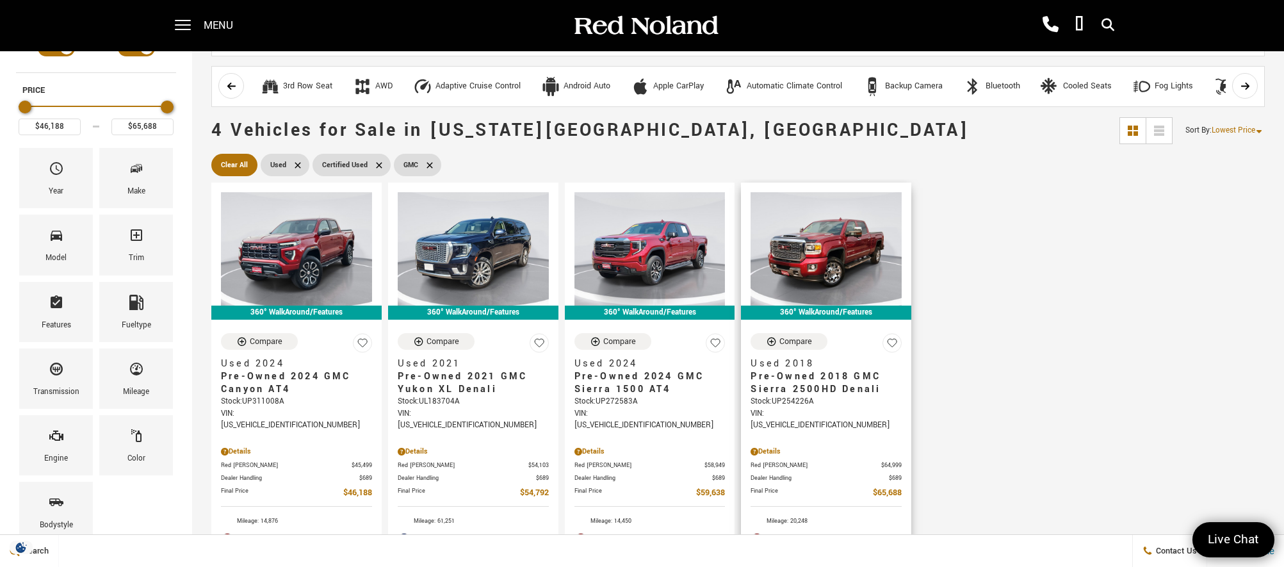
scroll to position [64, 0]
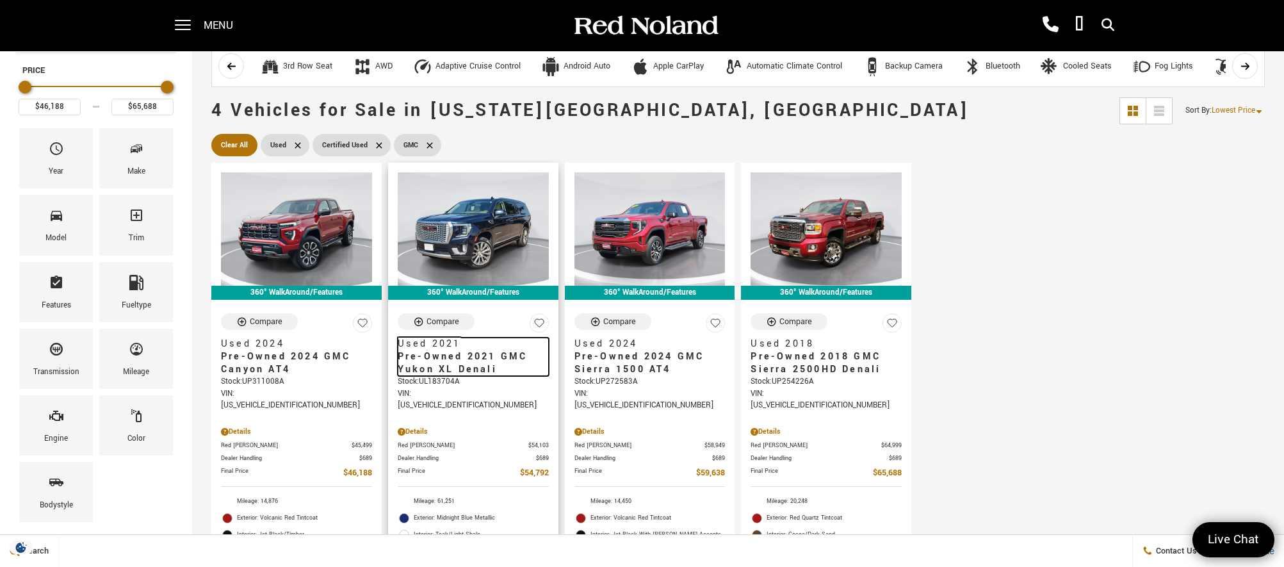
click at [453, 362] on span "Pre-Owned 2021 GMC Yukon XL Denali" at bounding box center [469, 363] width 142 height 26
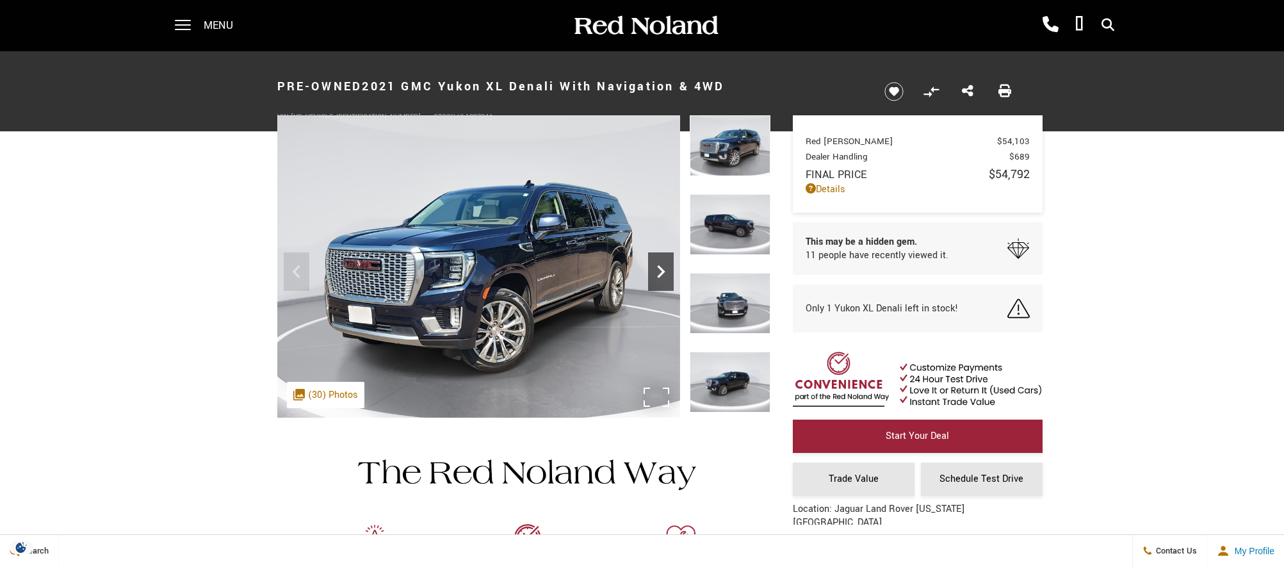
click at [662, 266] on icon "Next" at bounding box center [661, 272] width 26 height 26
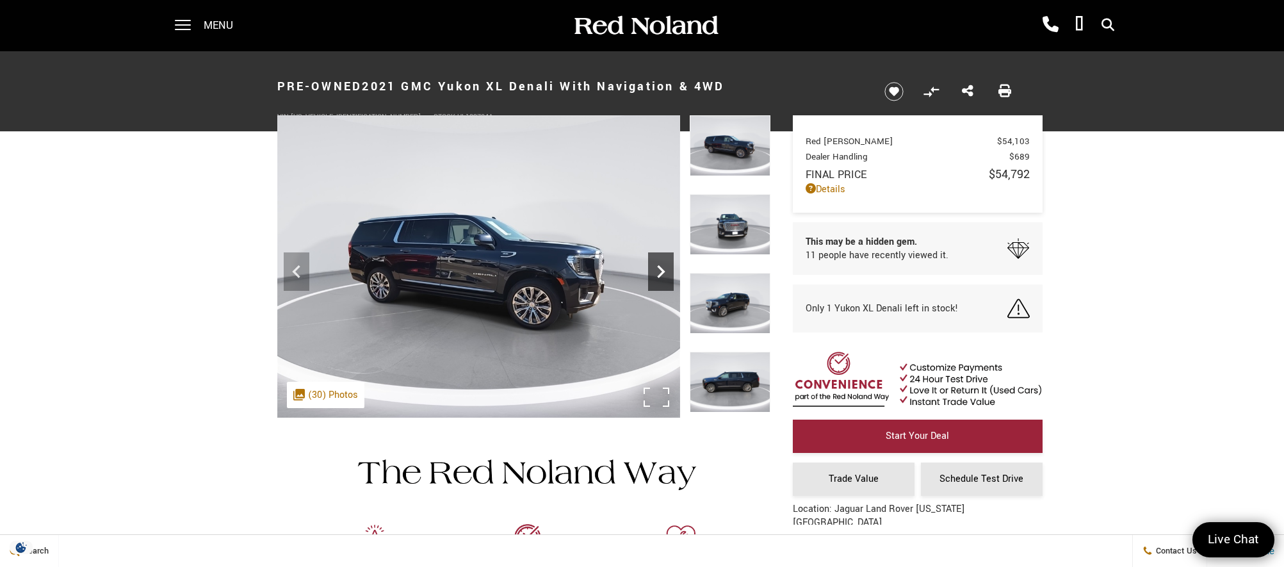
click at [662, 266] on icon "Next" at bounding box center [661, 272] width 26 height 26
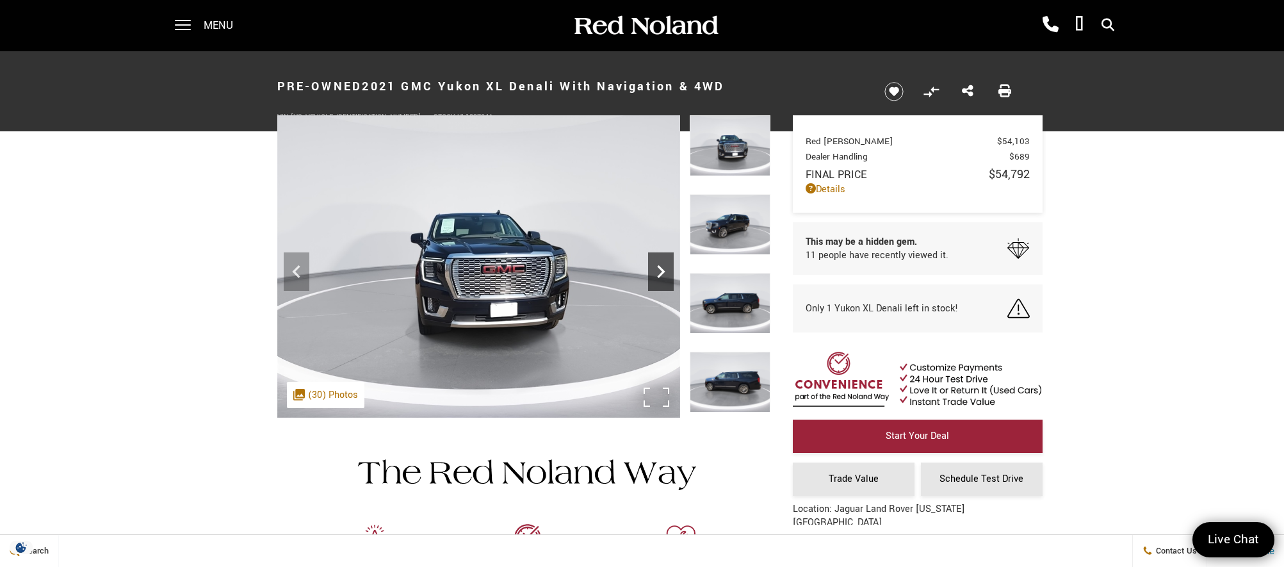
click at [662, 266] on icon "Next" at bounding box center [661, 272] width 26 height 26
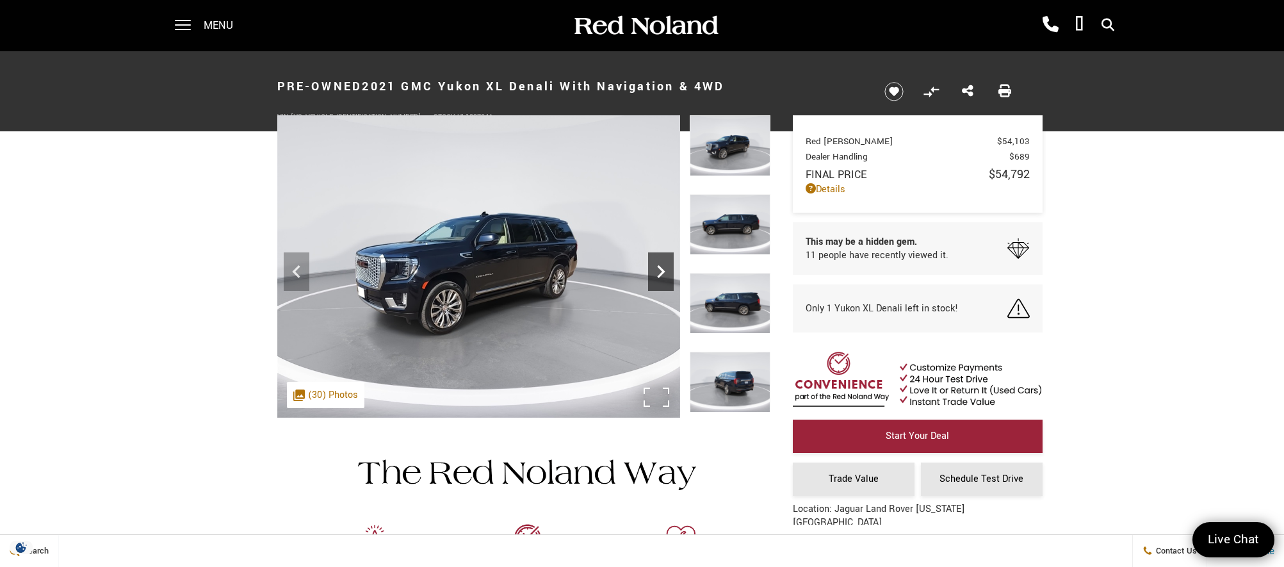
click at [662, 266] on icon "Next" at bounding box center [661, 272] width 26 height 26
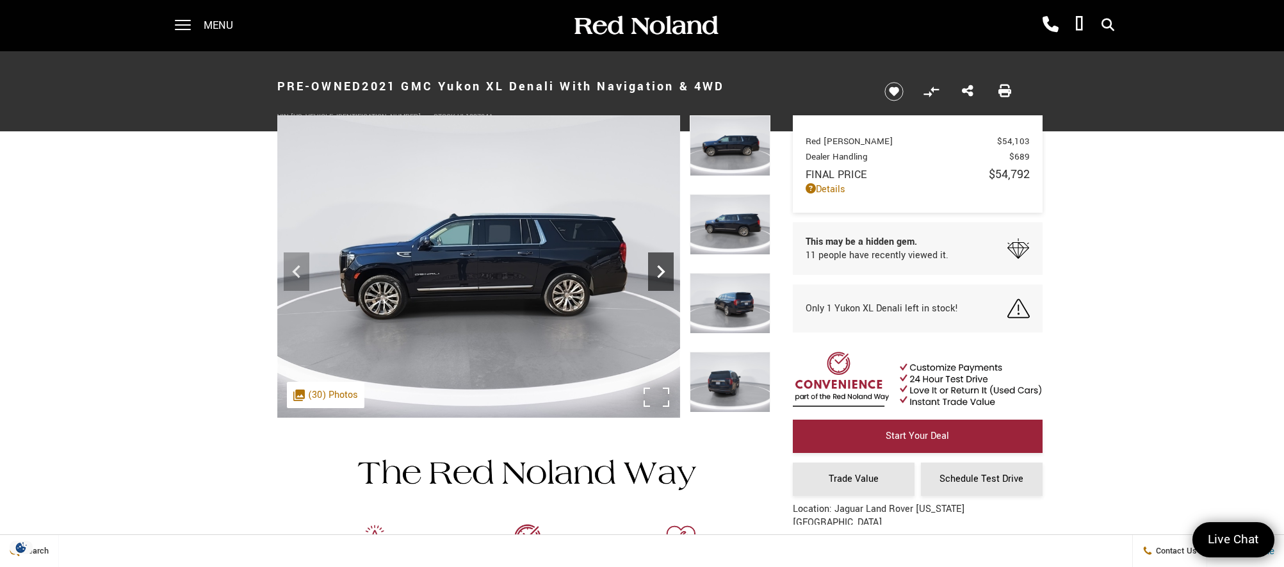
click at [662, 266] on icon "Next" at bounding box center [661, 272] width 26 height 26
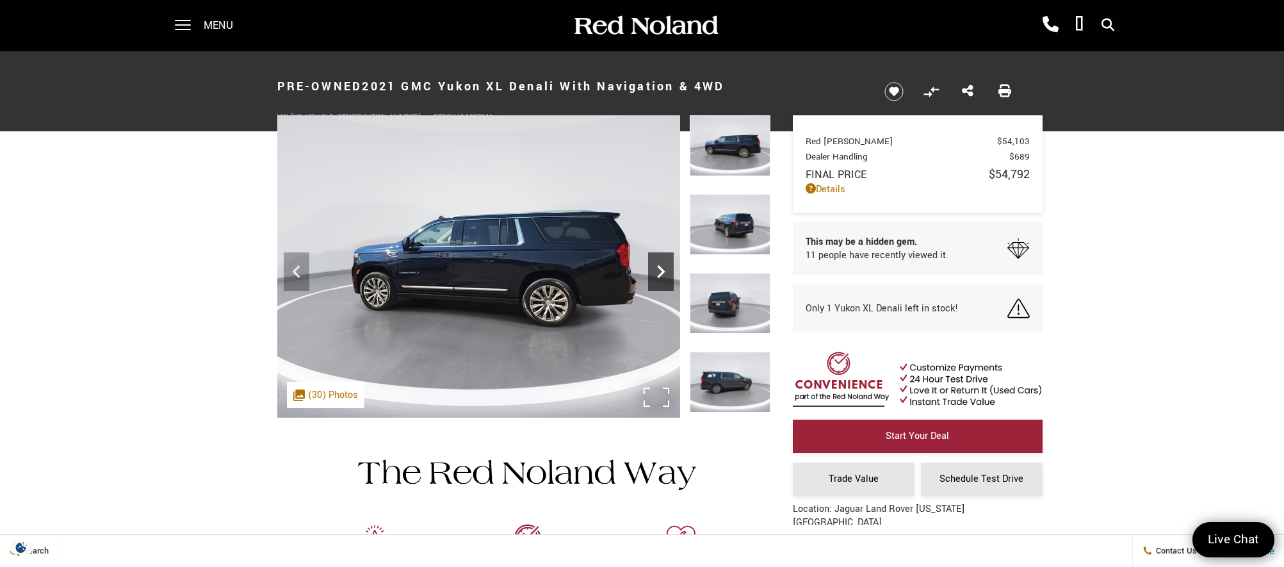
click at [662, 266] on icon "Next" at bounding box center [661, 272] width 26 height 26
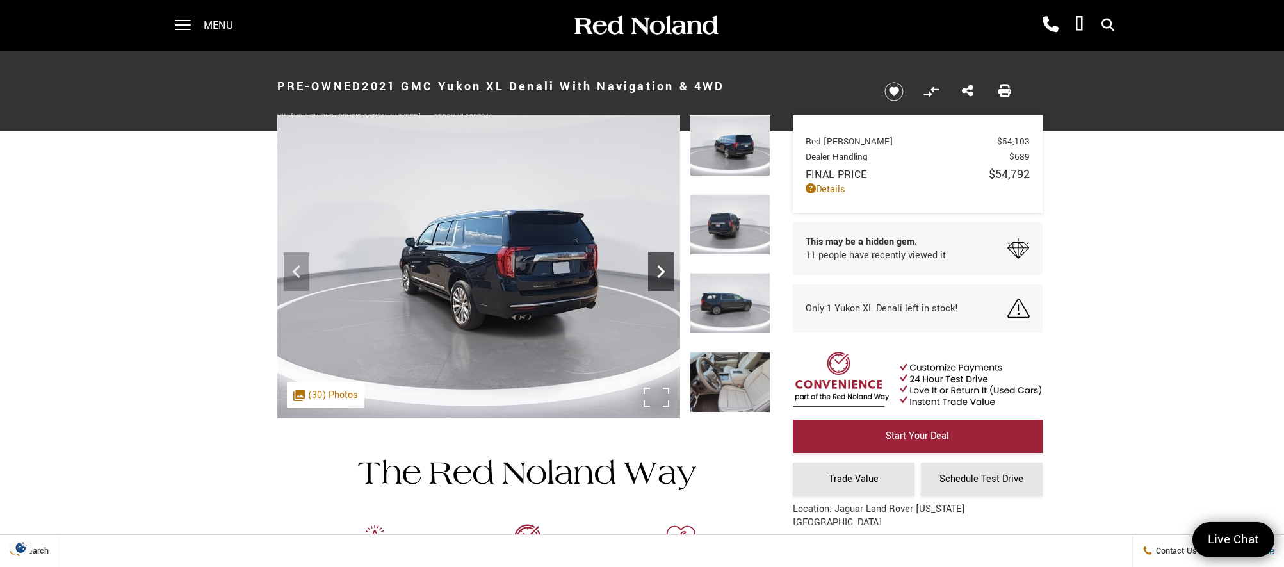
click at [662, 266] on icon "Next" at bounding box center [661, 272] width 26 height 26
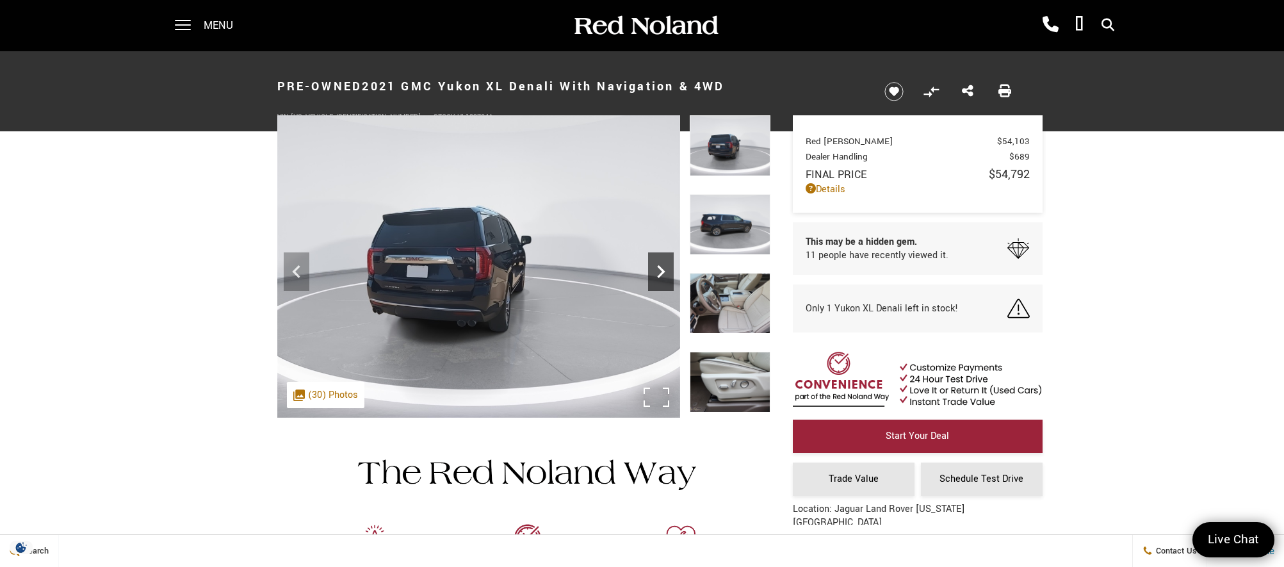
click at [662, 266] on icon "Next" at bounding box center [661, 272] width 26 height 26
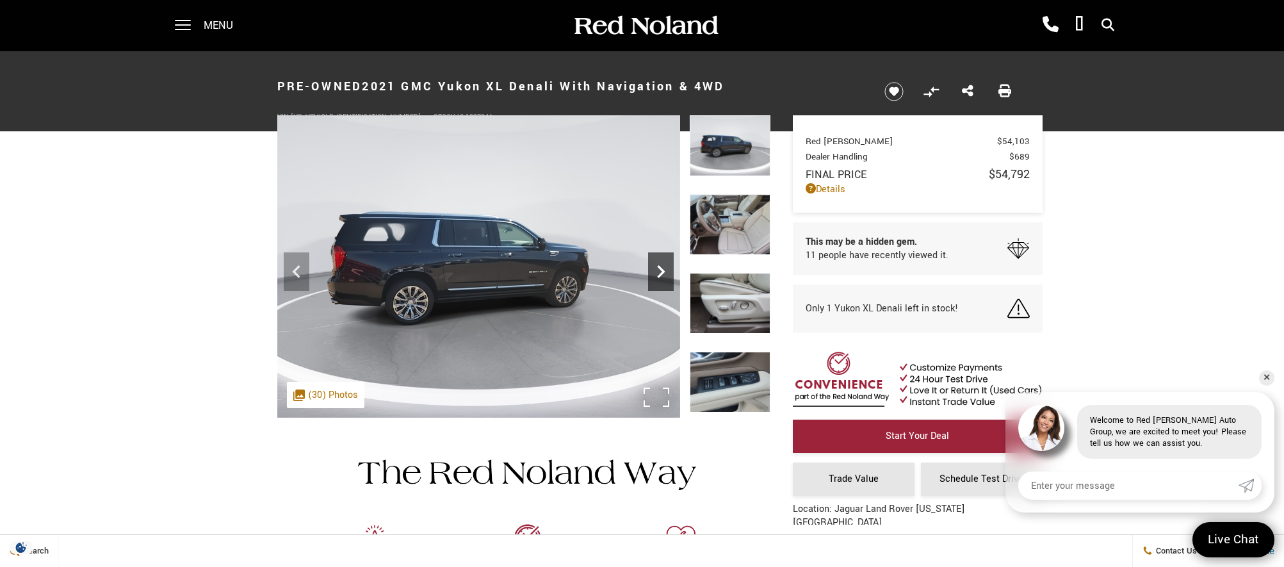
click at [661, 266] on icon "Next" at bounding box center [661, 272] width 26 height 26
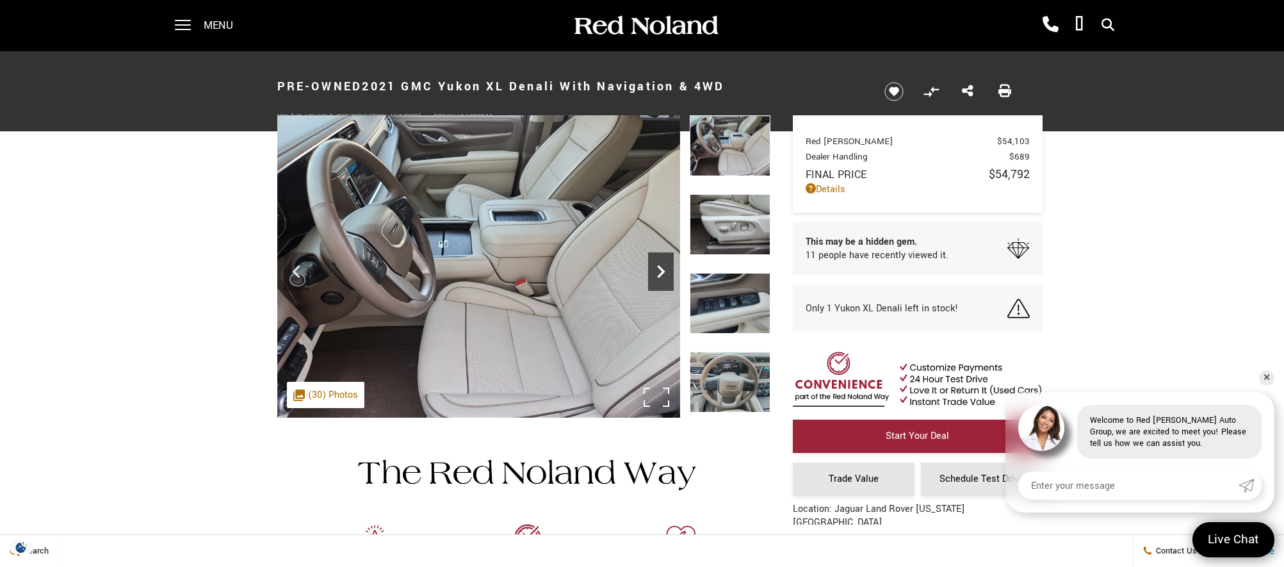
click at [661, 266] on icon "Next" at bounding box center [661, 272] width 26 height 26
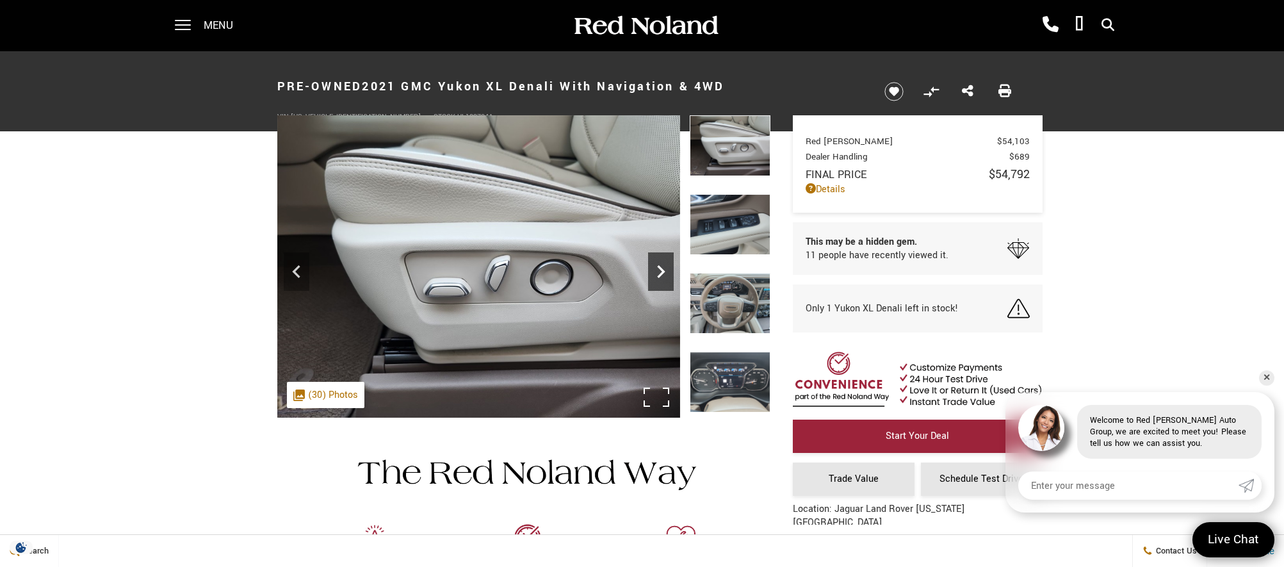
click at [661, 266] on icon "Next" at bounding box center [661, 272] width 26 height 26
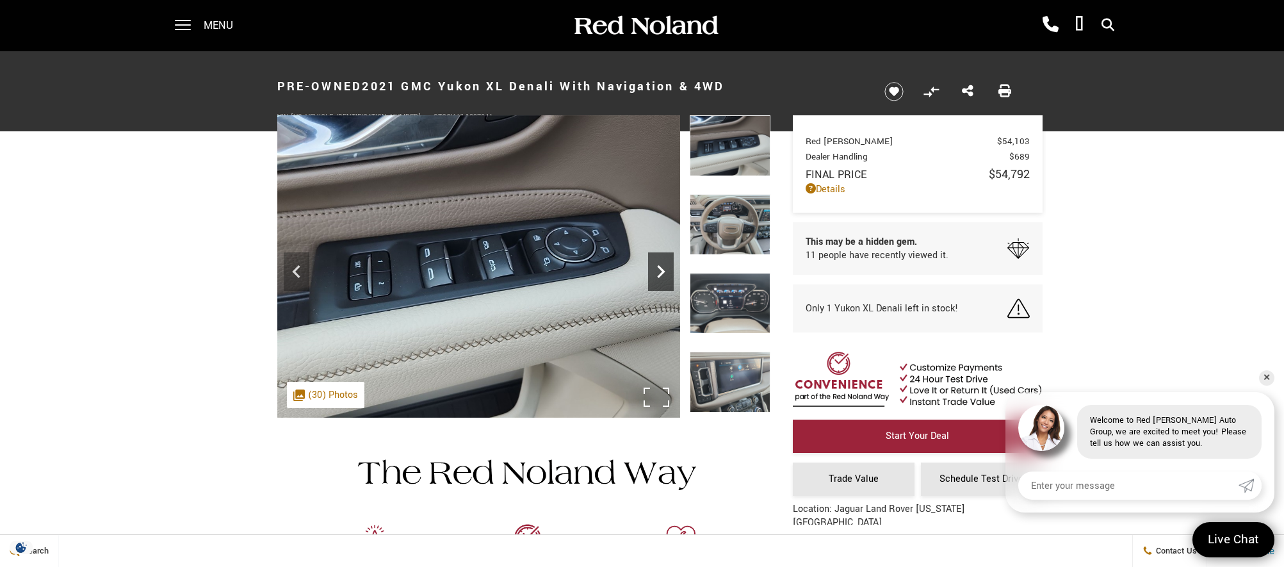
click at [661, 266] on icon "Next" at bounding box center [661, 272] width 26 height 26
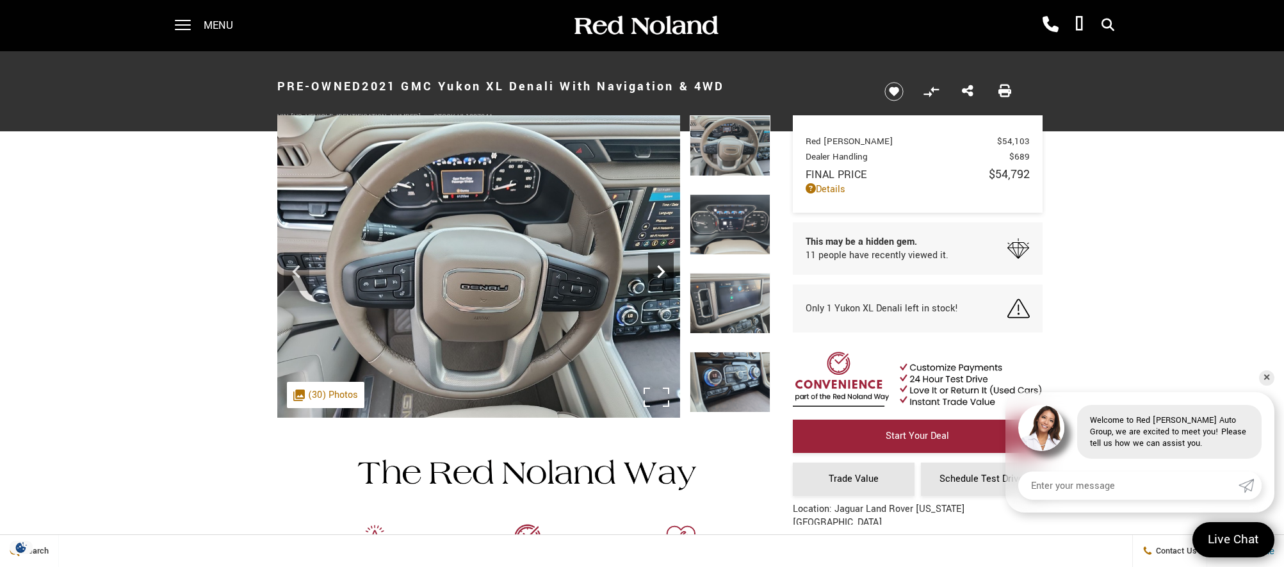
click at [661, 266] on icon "Next" at bounding box center [661, 272] width 26 height 26
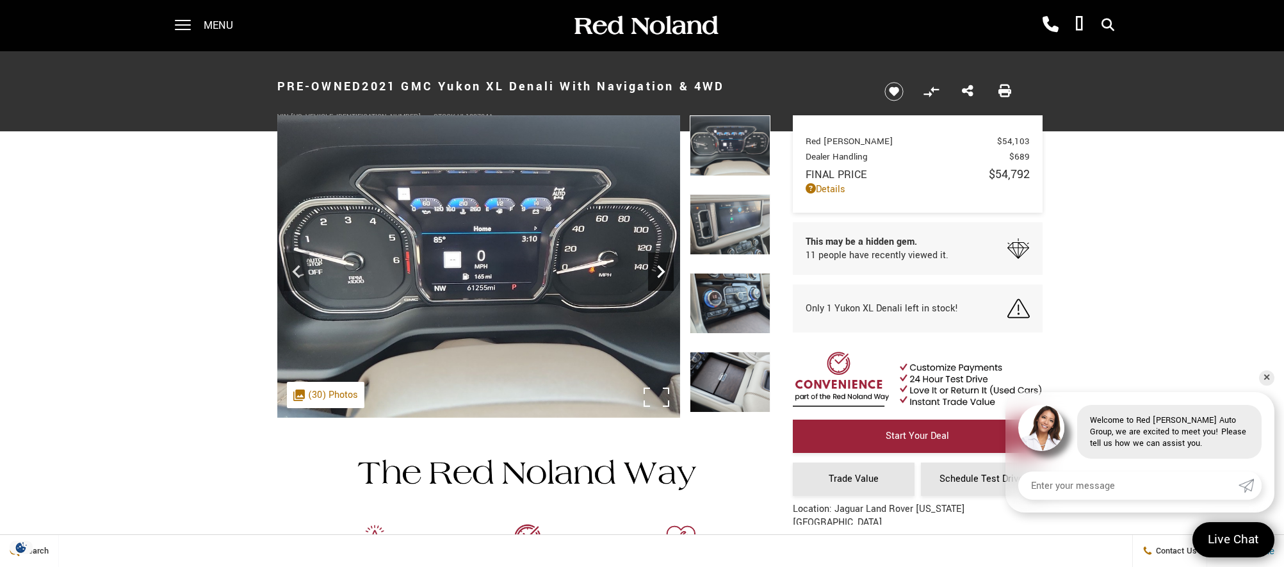
click at [661, 266] on icon "Next" at bounding box center [661, 272] width 26 height 26
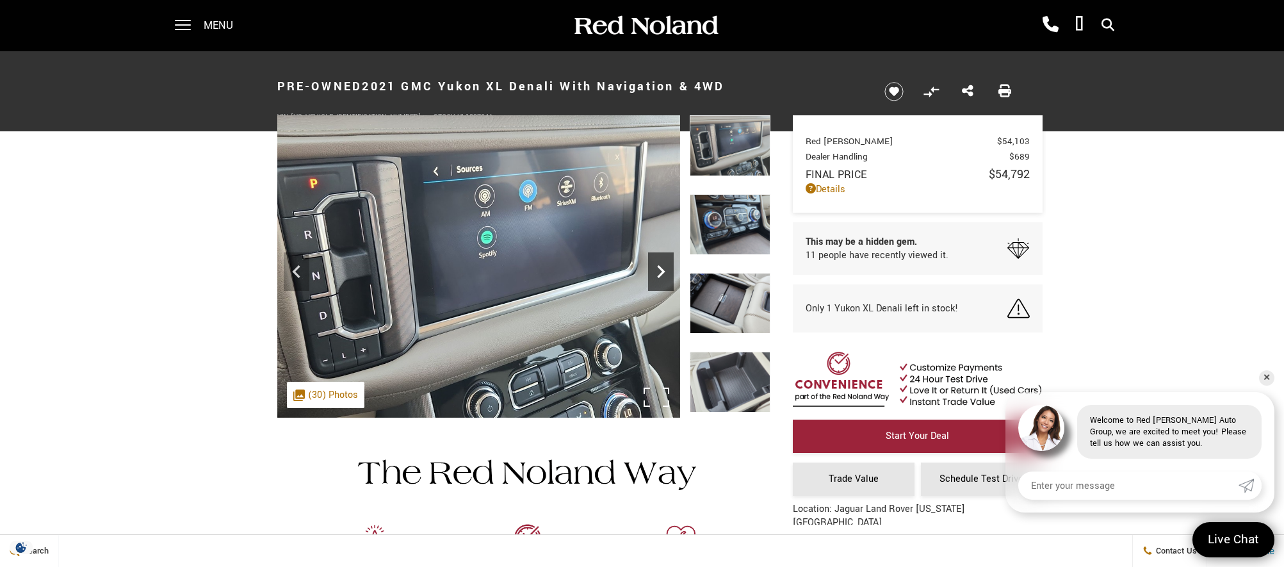
click at [661, 266] on icon "Next" at bounding box center [661, 272] width 26 height 26
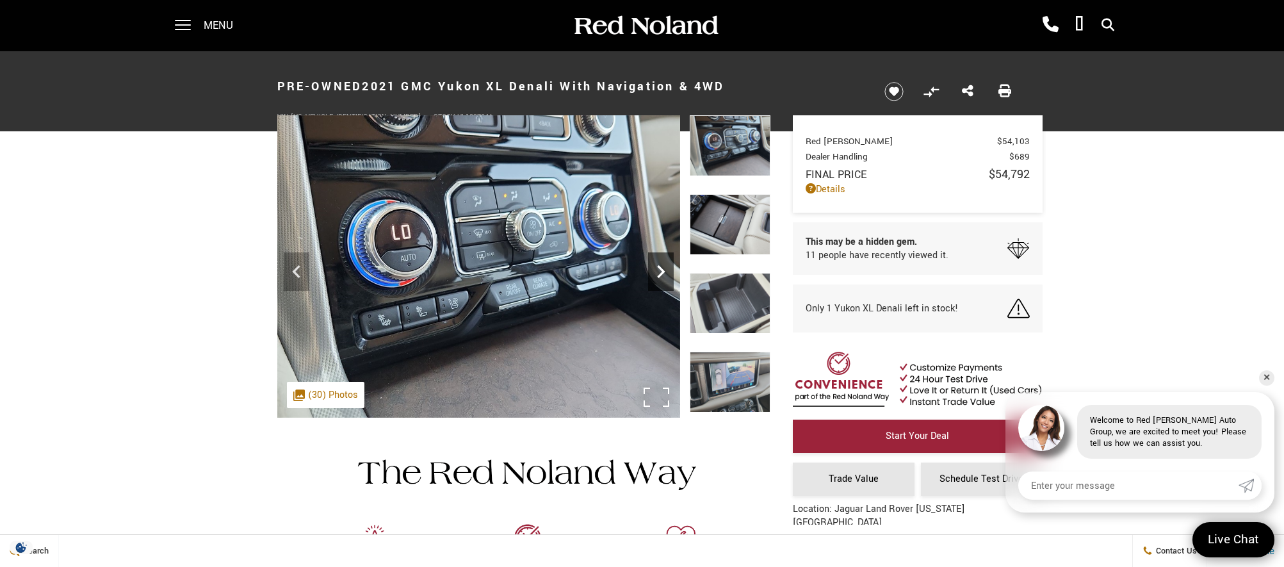
click at [661, 266] on icon "Next" at bounding box center [661, 272] width 26 height 26
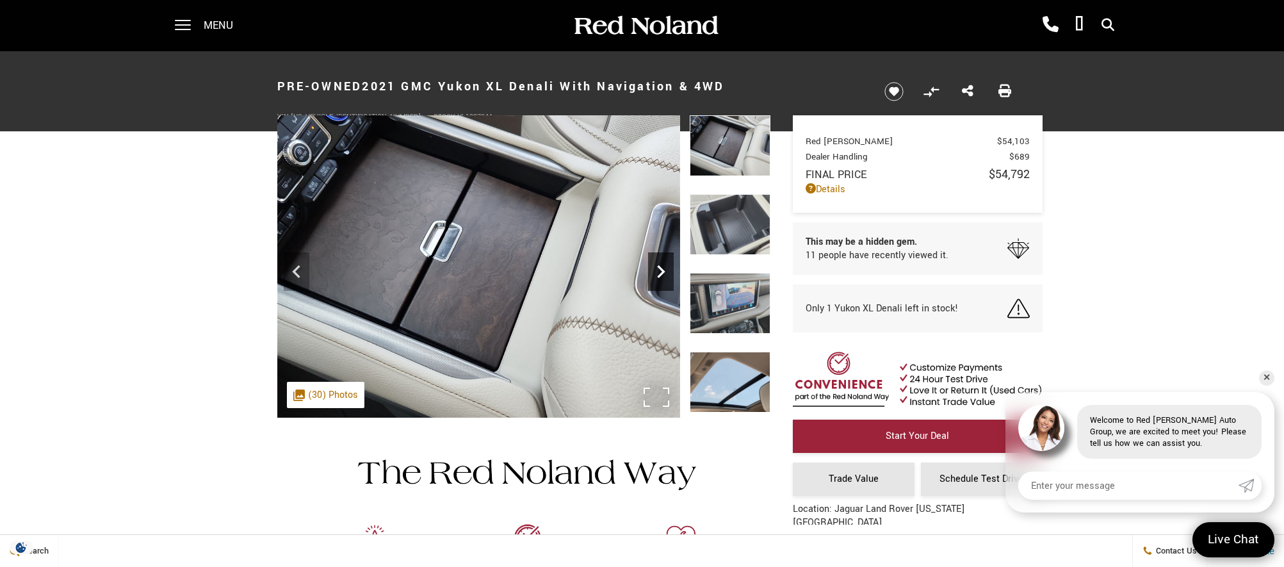
click at [661, 266] on icon "Next" at bounding box center [661, 272] width 26 height 26
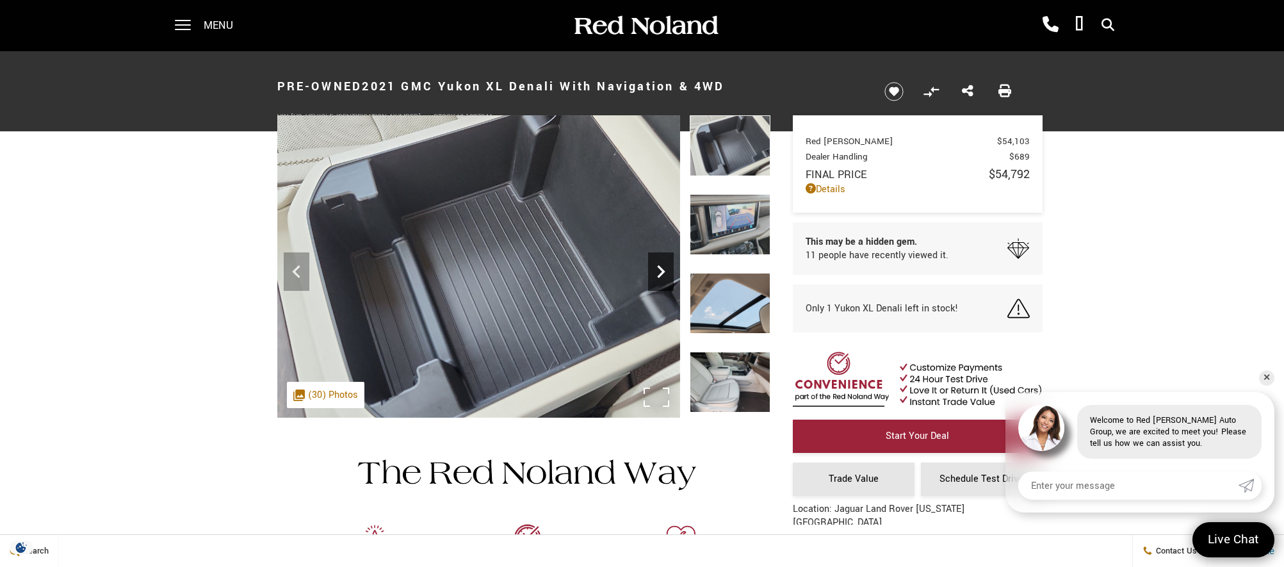
click at [661, 266] on icon "Next" at bounding box center [661, 272] width 26 height 26
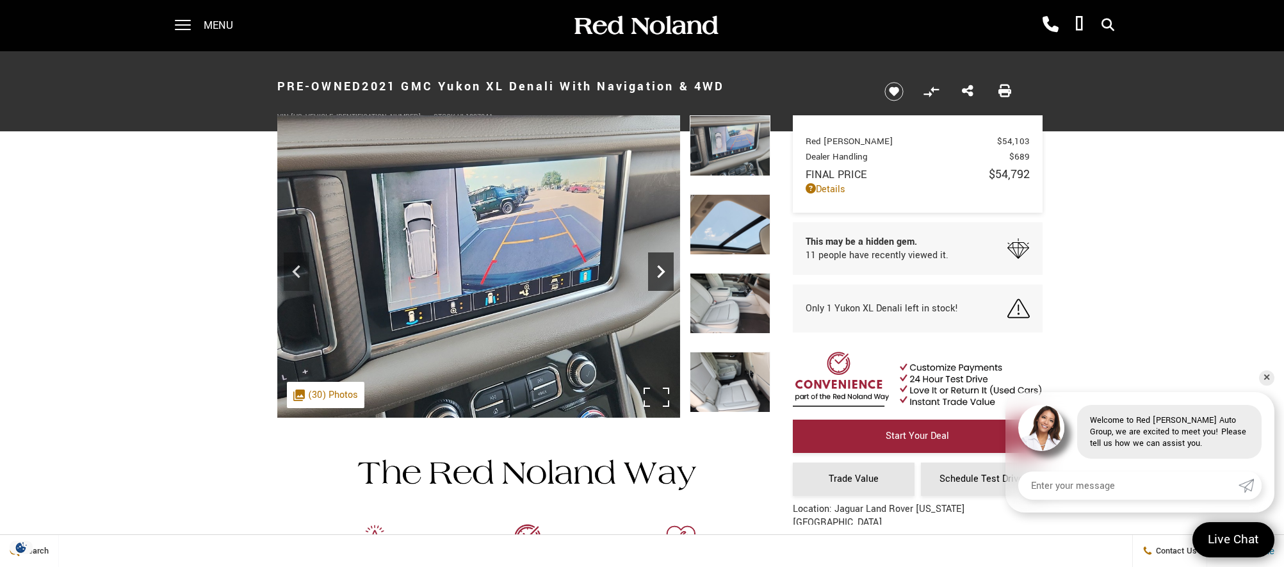
click at [661, 266] on icon "Next" at bounding box center [661, 272] width 26 height 26
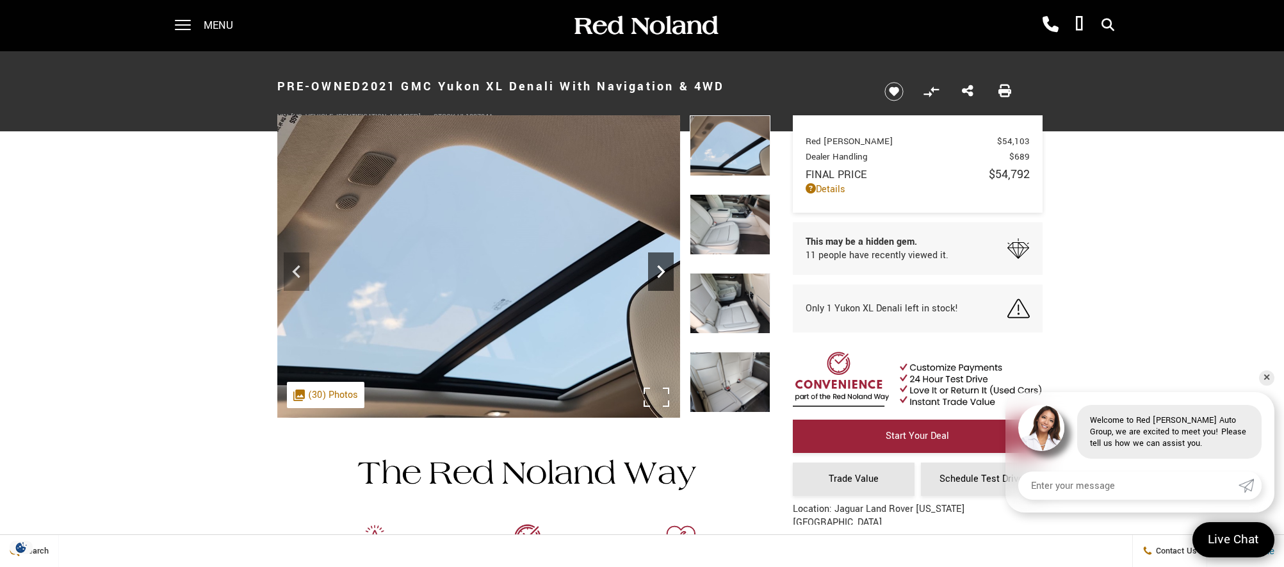
click at [661, 266] on icon "Next" at bounding box center [661, 272] width 26 height 26
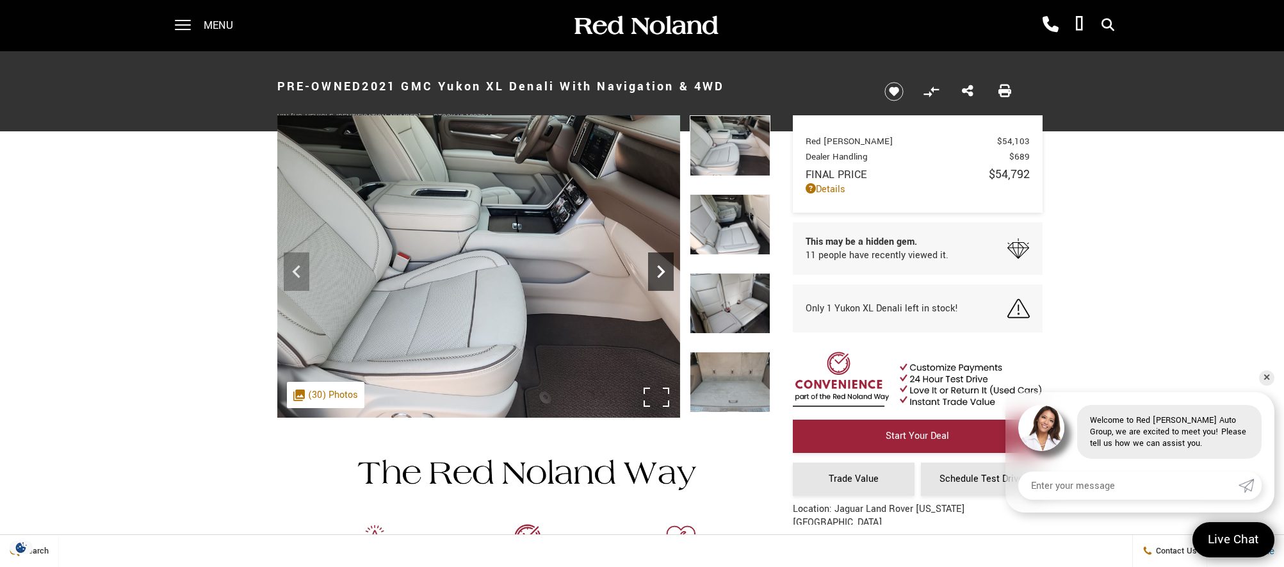
click at [661, 266] on icon "Next" at bounding box center [661, 272] width 26 height 26
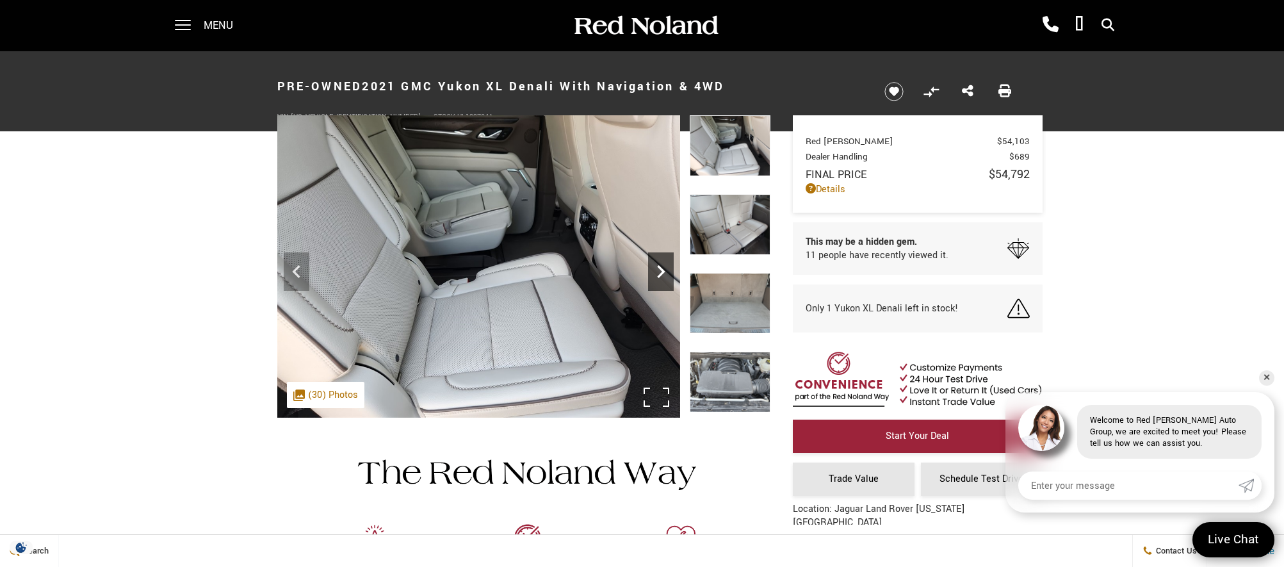
click at [661, 266] on icon "Next" at bounding box center [661, 272] width 26 height 26
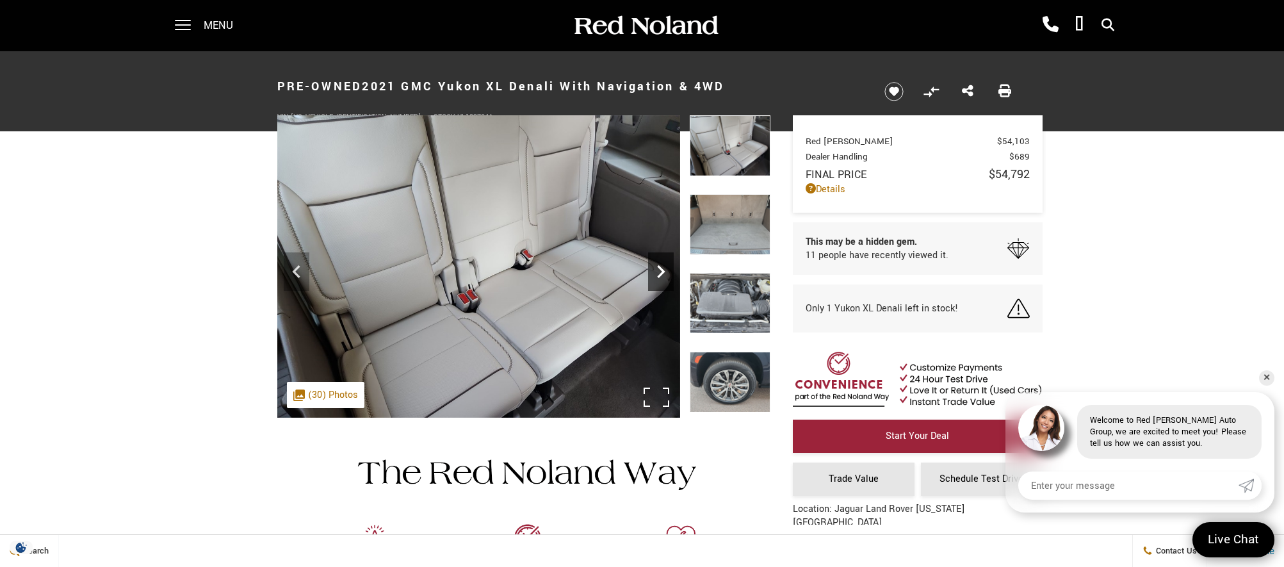
click at [661, 266] on icon "Next" at bounding box center [661, 272] width 26 height 26
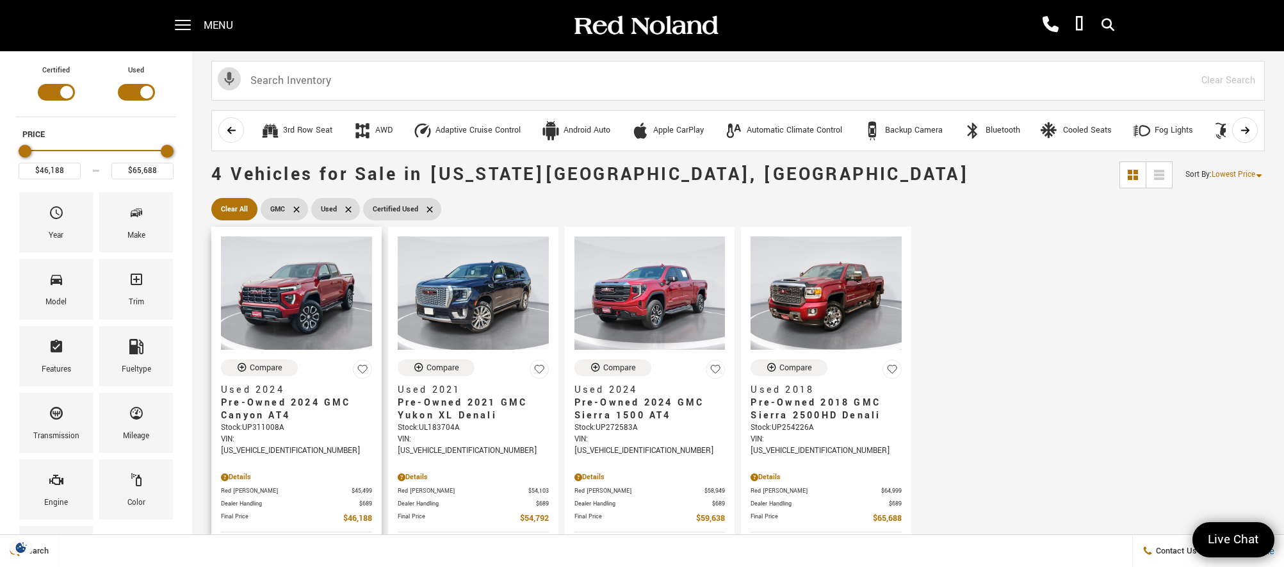
scroll to position [64, 0]
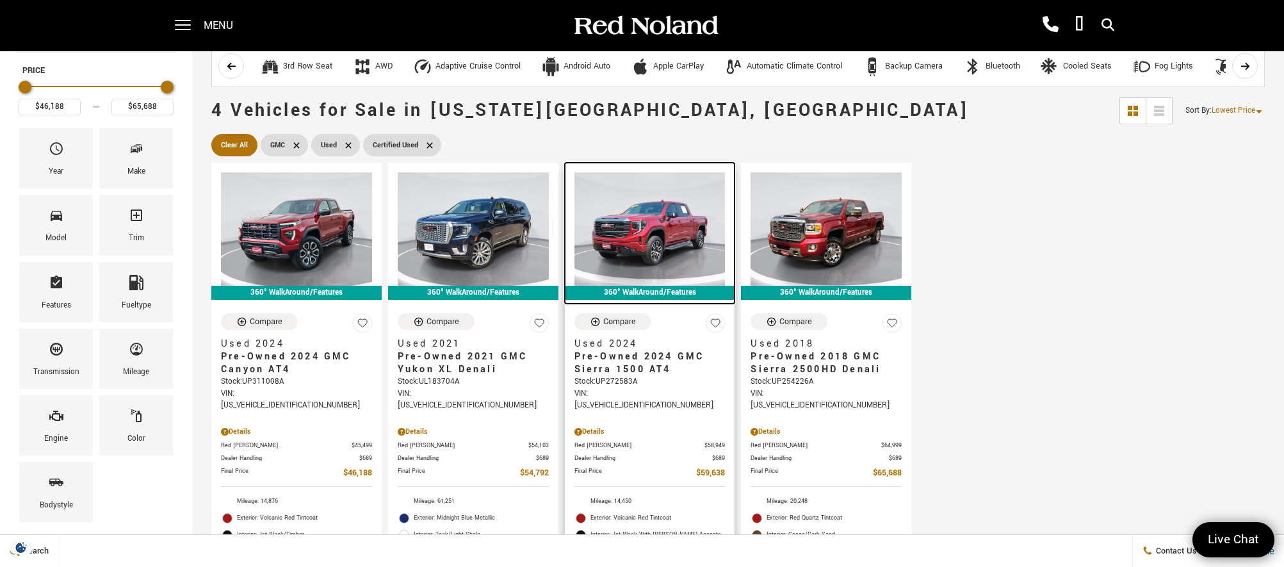
click at [662, 238] on img at bounding box center [649, 228] width 151 height 113
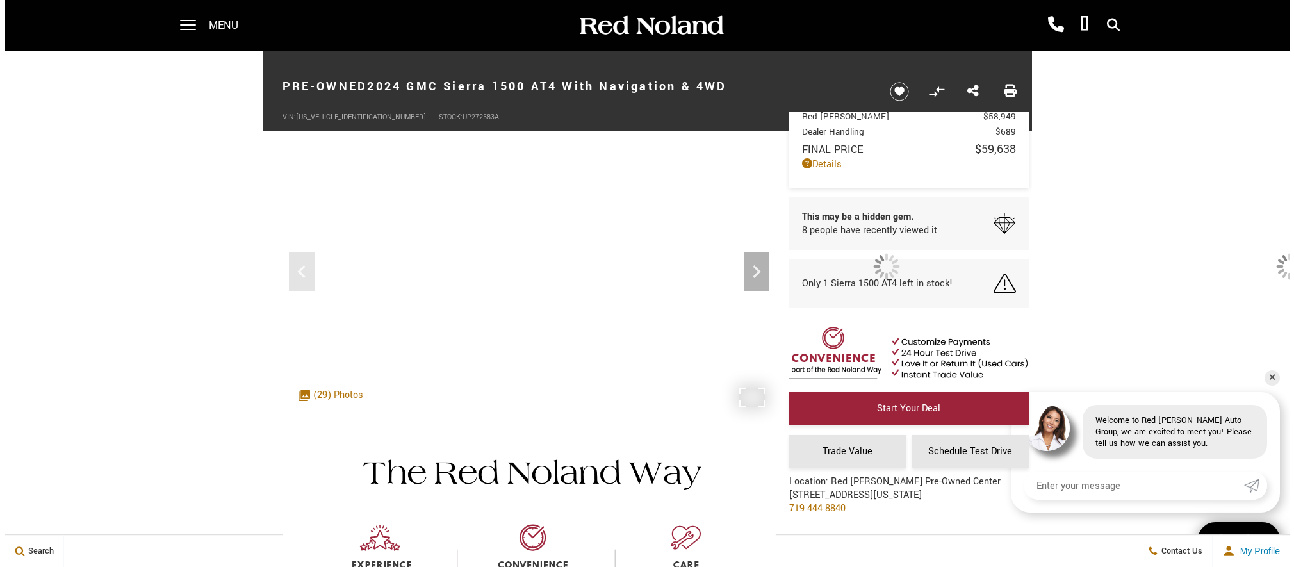
scroll to position [46, 0]
